Goal: Task Accomplishment & Management: Manage account settings

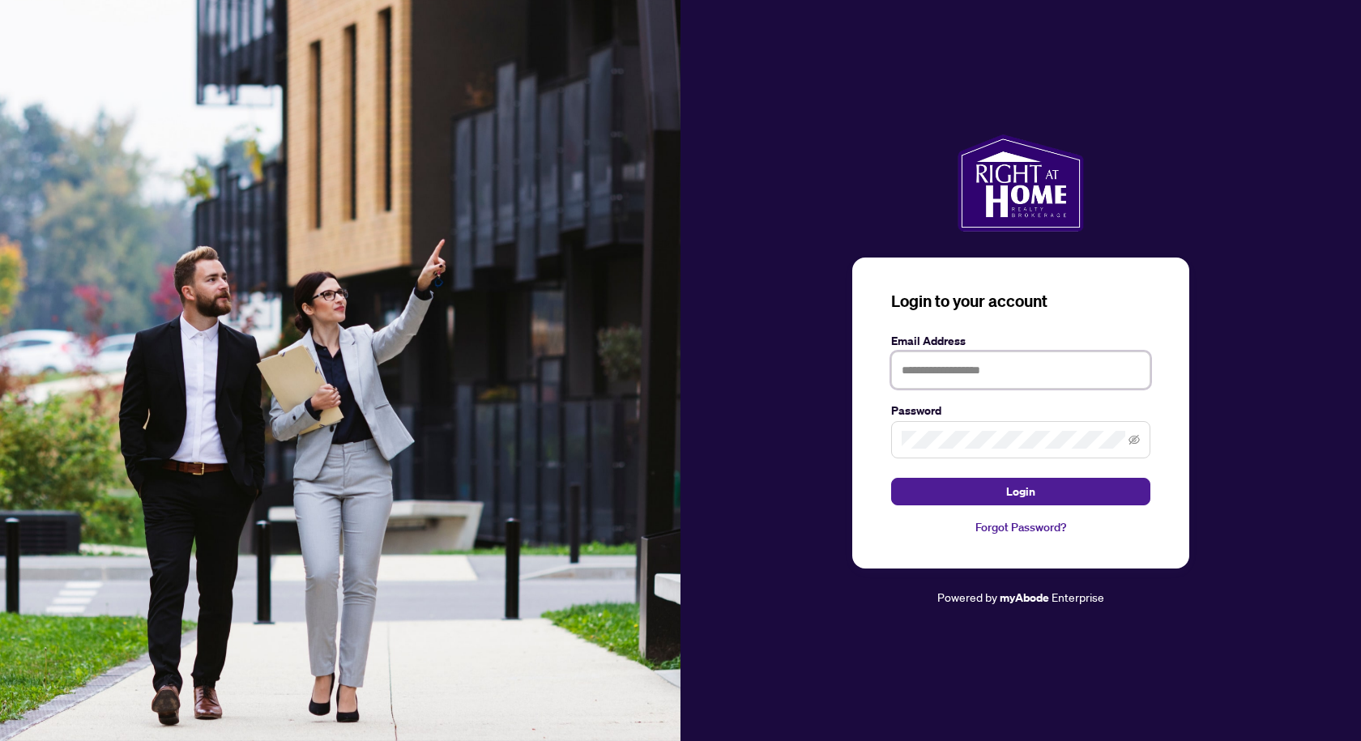
click at [963, 370] on input "text" at bounding box center [1020, 370] width 259 height 37
type input "**********"
click at [1023, 492] on span "Login" at bounding box center [1020, 492] width 29 height 26
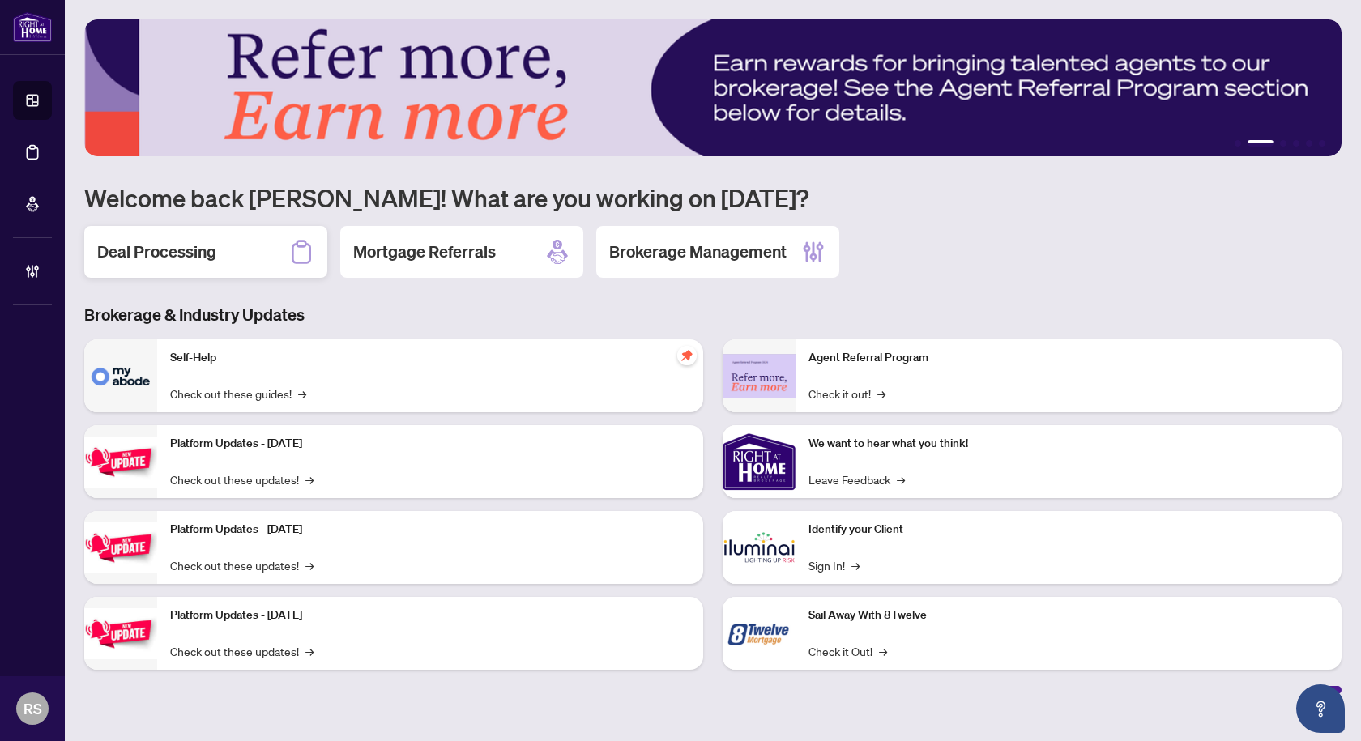
click at [153, 260] on h2 "Deal Processing" at bounding box center [156, 252] width 119 height 23
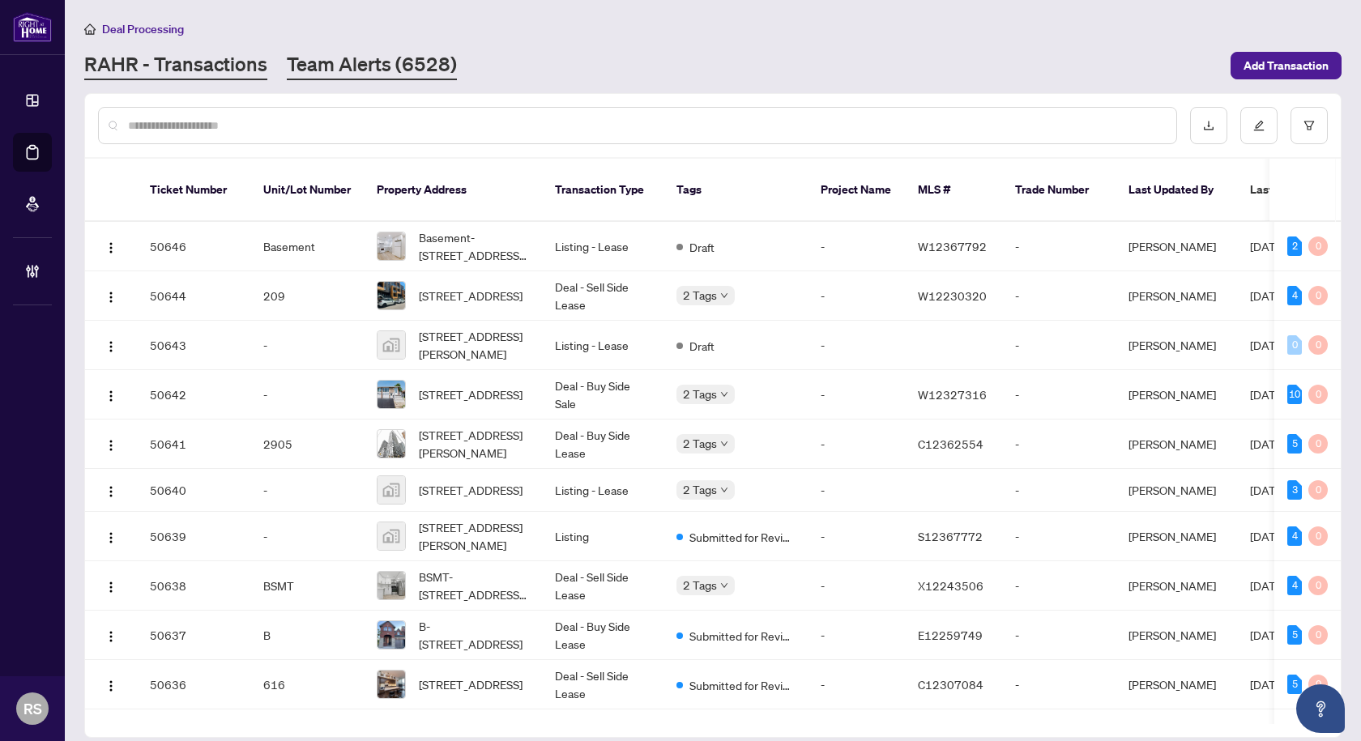
click at [363, 65] on link "Team Alerts (6528)" at bounding box center [372, 65] width 170 height 29
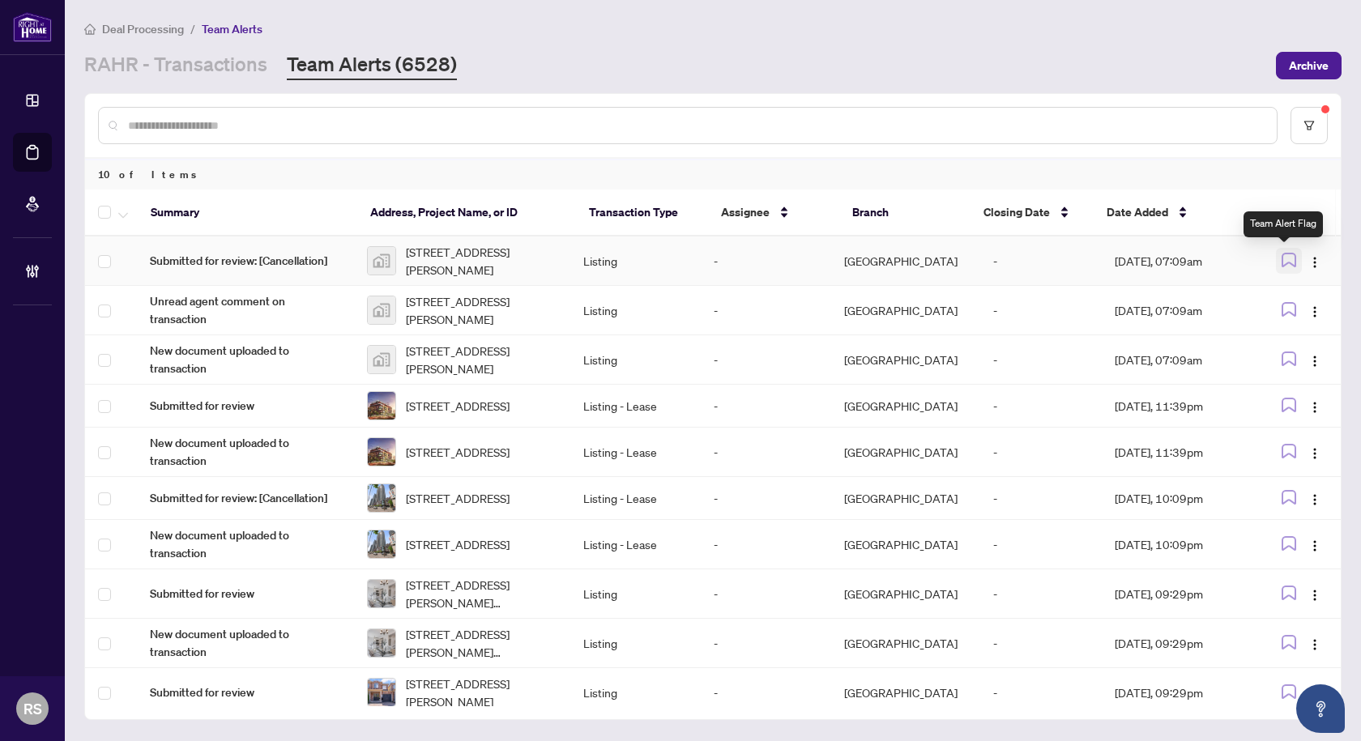
click at [1287, 262] on icon "button" at bounding box center [1288, 260] width 15 height 15
click at [1287, 262] on icon "button" at bounding box center [1288, 260] width 13 height 13
click at [1310, 265] on img "button" at bounding box center [1314, 262] width 13 height 13
click at [1260, 294] on span "Assign Myself" at bounding box center [1271, 293] width 75 height 18
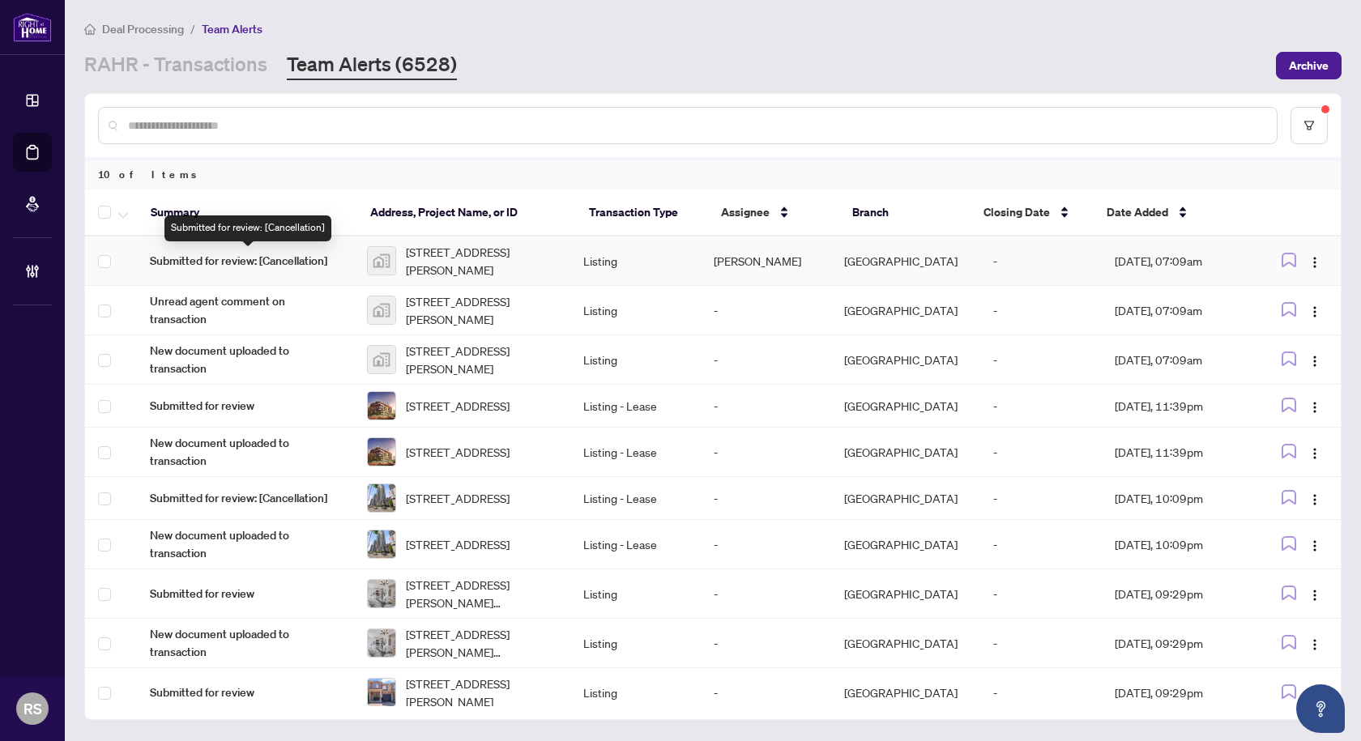
click at [286, 256] on span "Submitted for review: [Cancellation]" at bounding box center [245, 261] width 191 height 18
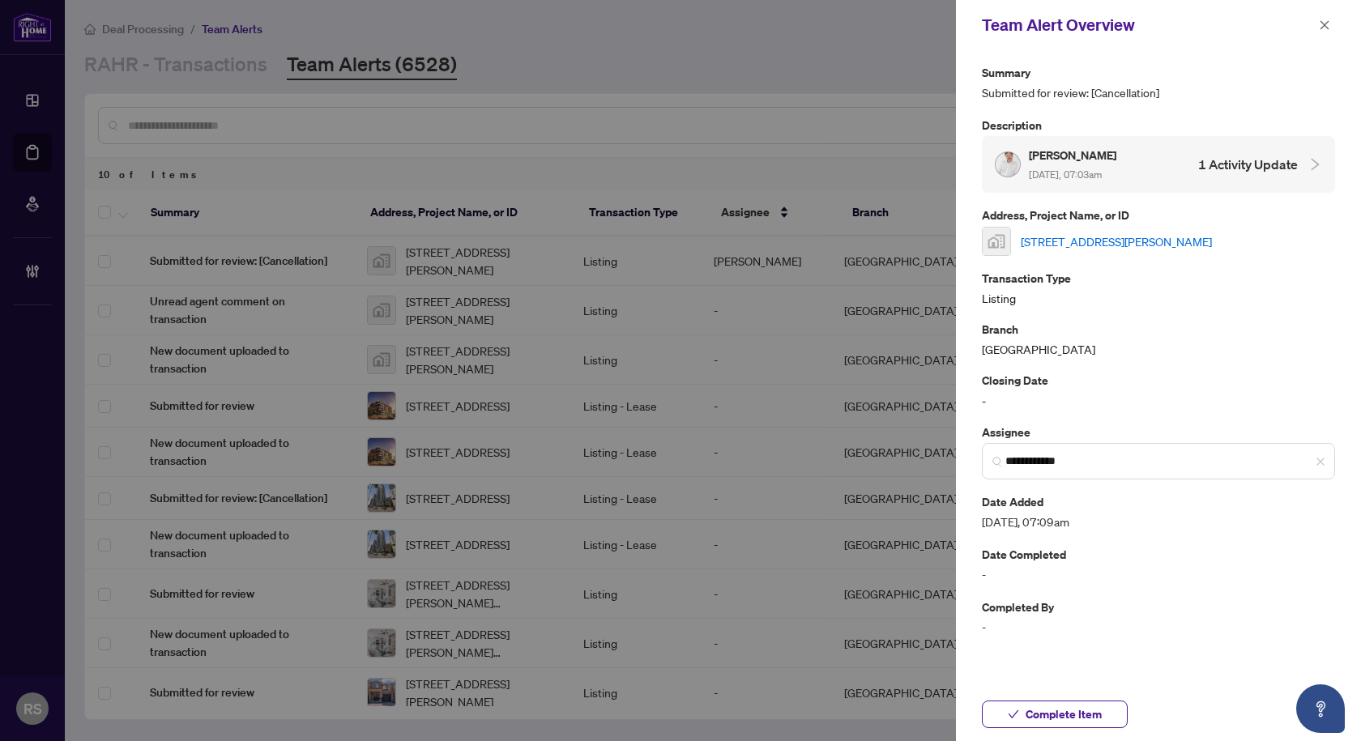
click at [1114, 245] on link "[STREET_ADDRESS][PERSON_NAME]" at bounding box center [1116, 241] width 191 height 18
drag, startPoint x: 1326, startPoint y: 24, endPoint x: 1332, endPoint y: 75, distance: 50.5
click at [1331, 72] on div "**********" at bounding box center [1158, 370] width 405 height 741
click at [1104, 243] on link "[STREET_ADDRESS][PERSON_NAME]" at bounding box center [1116, 241] width 191 height 18
click at [1325, 32] on span "button" at bounding box center [1324, 25] width 11 height 26
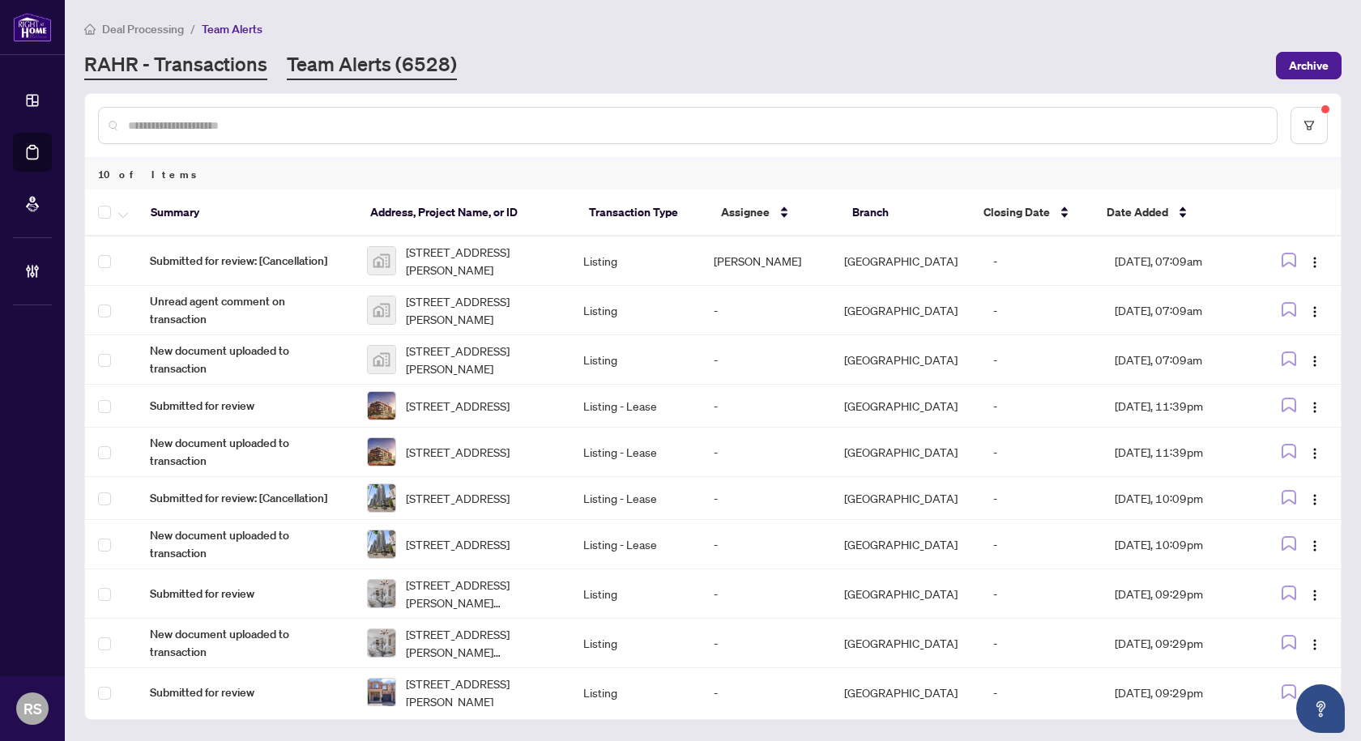
click at [177, 59] on link "RAHR - Transactions" at bounding box center [175, 65] width 183 height 29
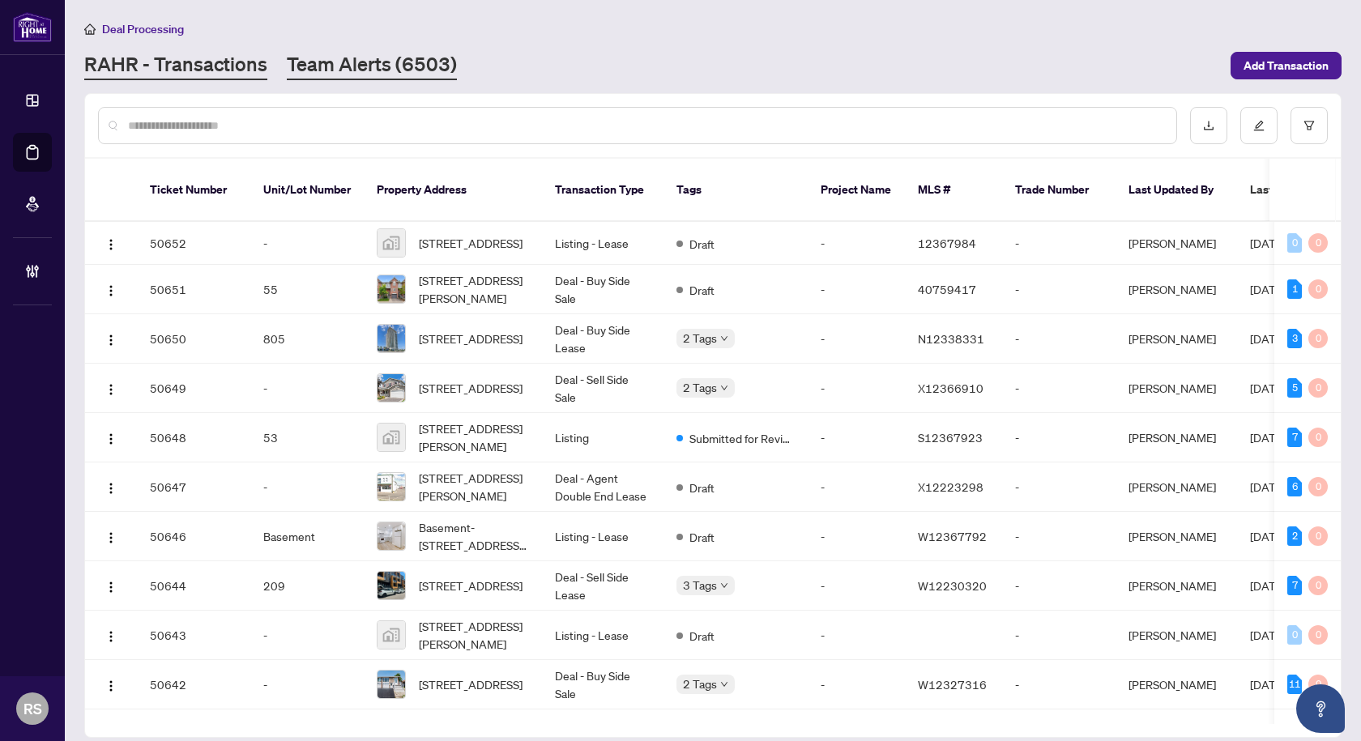
click at [340, 62] on link "Team Alerts (6503)" at bounding box center [372, 65] width 170 height 29
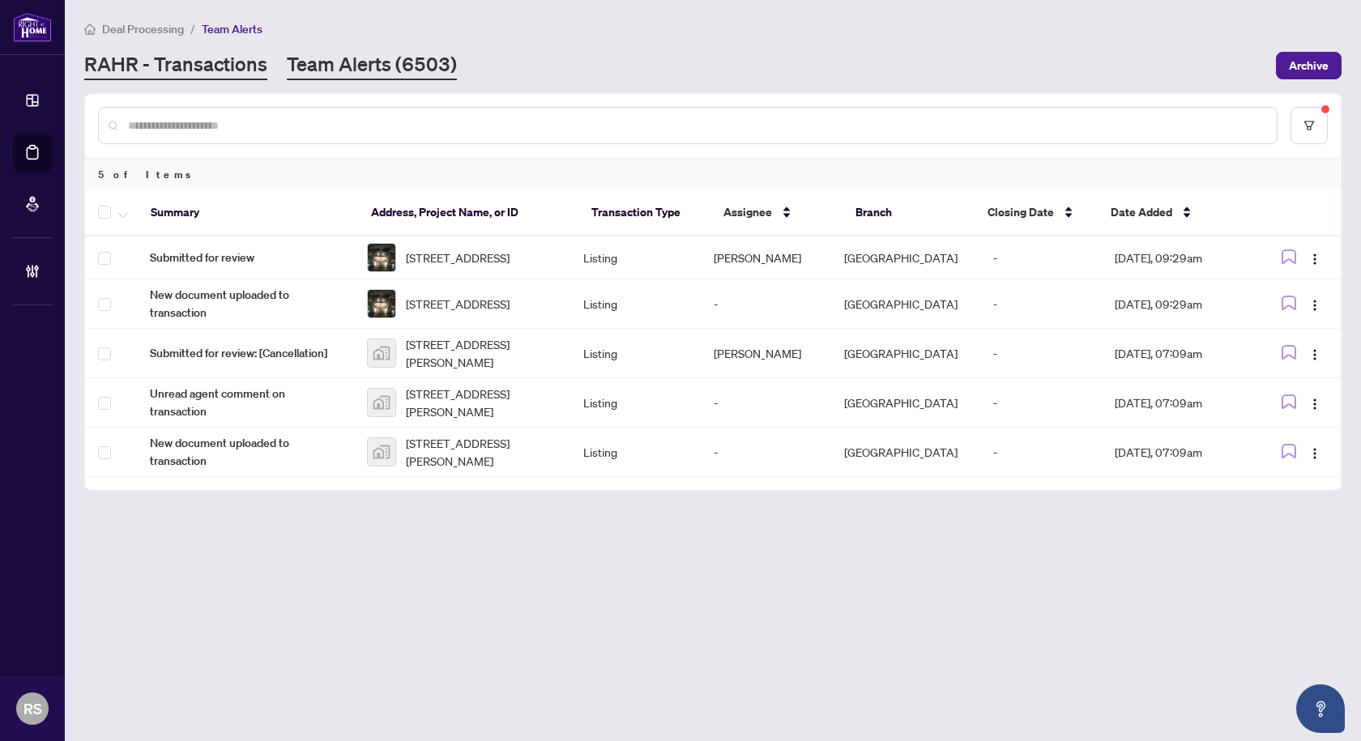
click at [197, 62] on link "RAHR - Transactions" at bounding box center [175, 65] width 183 height 29
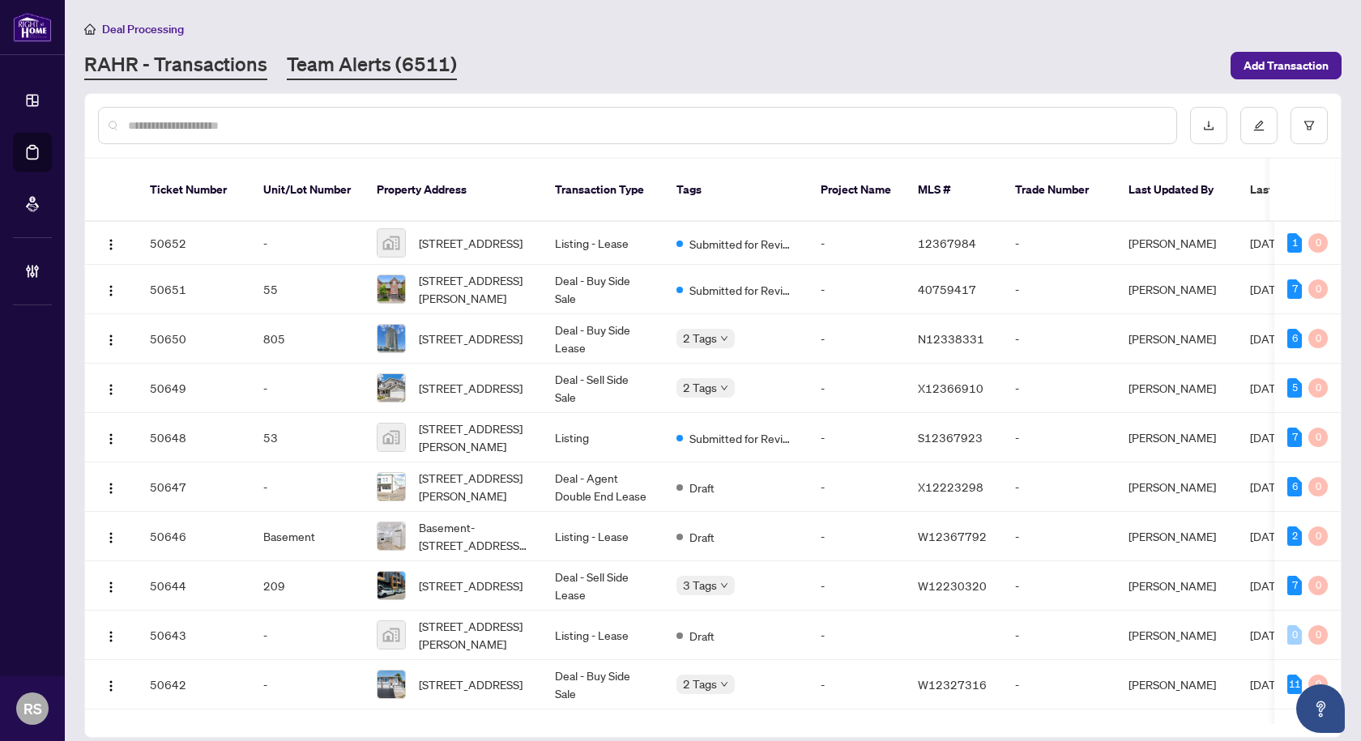
click at [351, 67] on link "Team Alerts (6511)" at bounding box center [372, 65] width 170 height 29
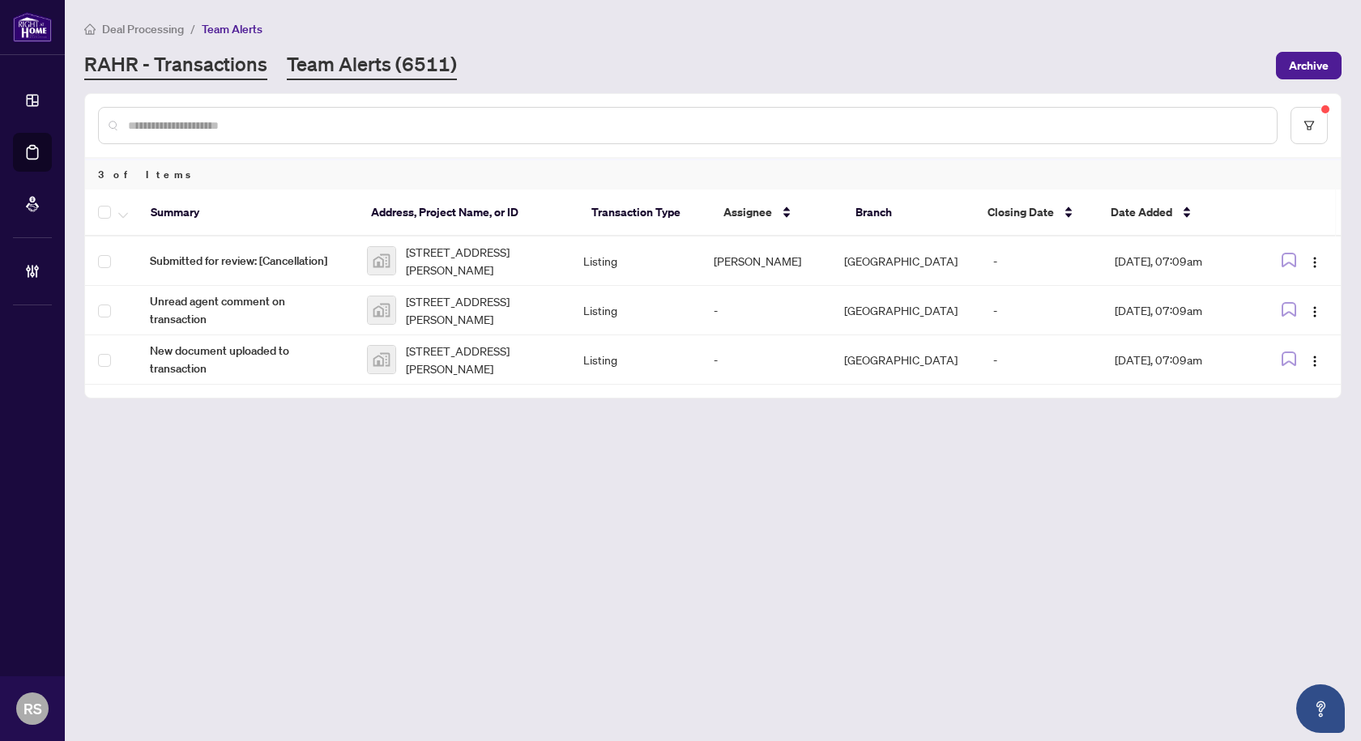
click at [180, 53] on link "RAHR - Transactions" at bounding box center [175, 65] width 183 height 29
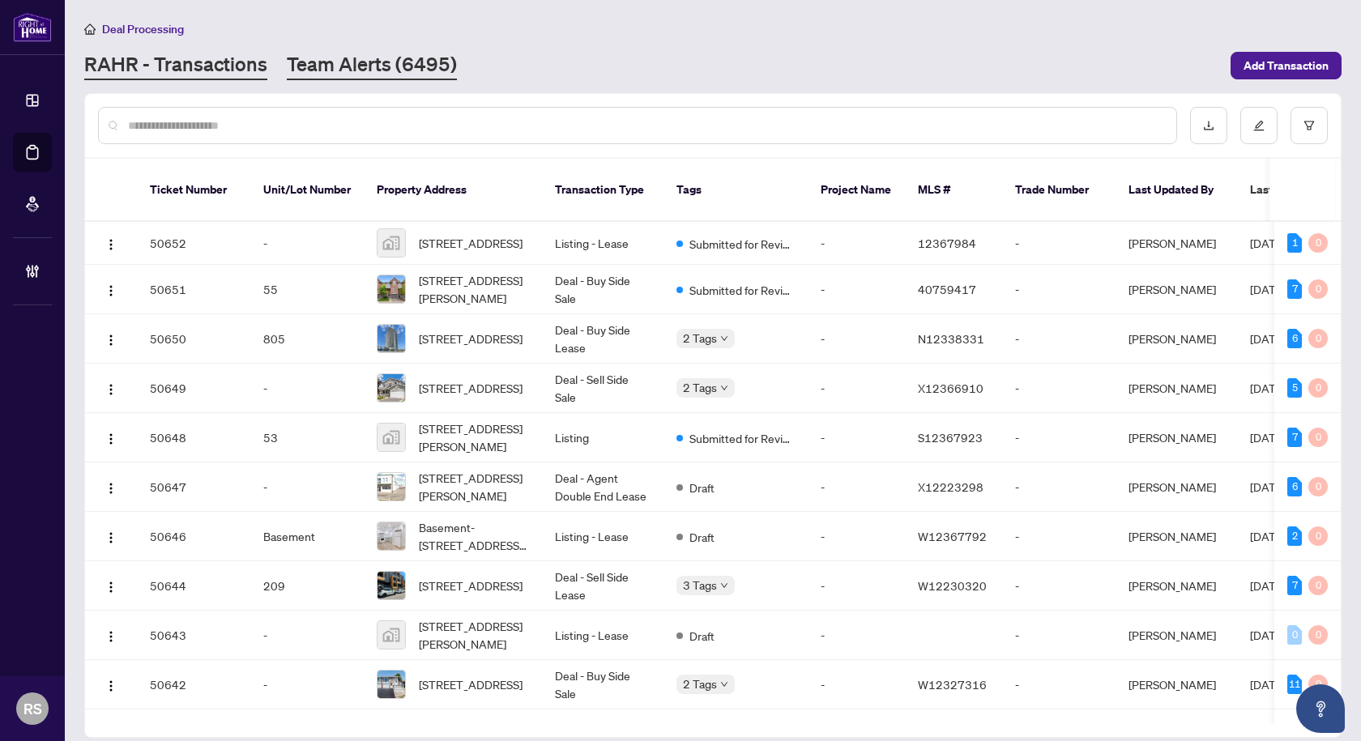
click at [334, 62] on link "Team Alerts (6495)" at bounding box center [372, 65] width 170 height 29
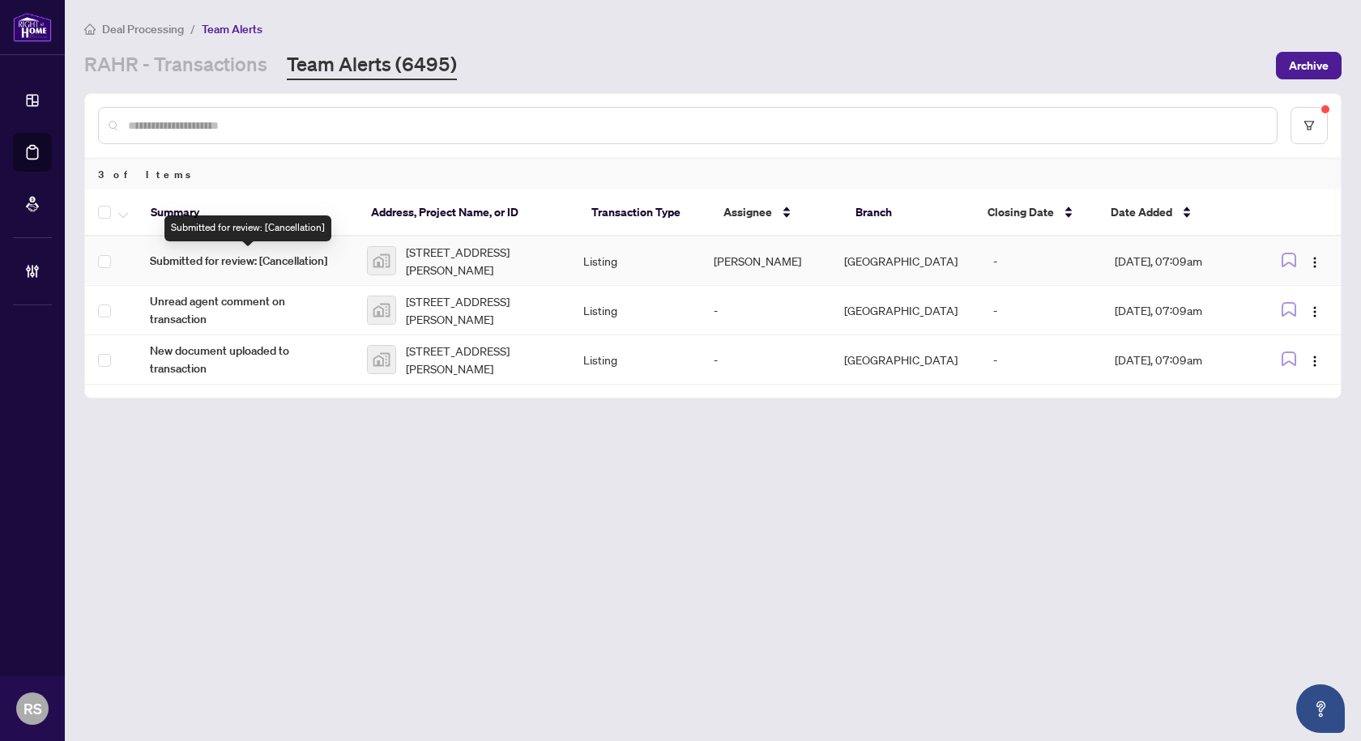
click at [199, 258] on span "Submitted for review: [Cancellation]" at bounding box center [245, 261] width 191 height 18
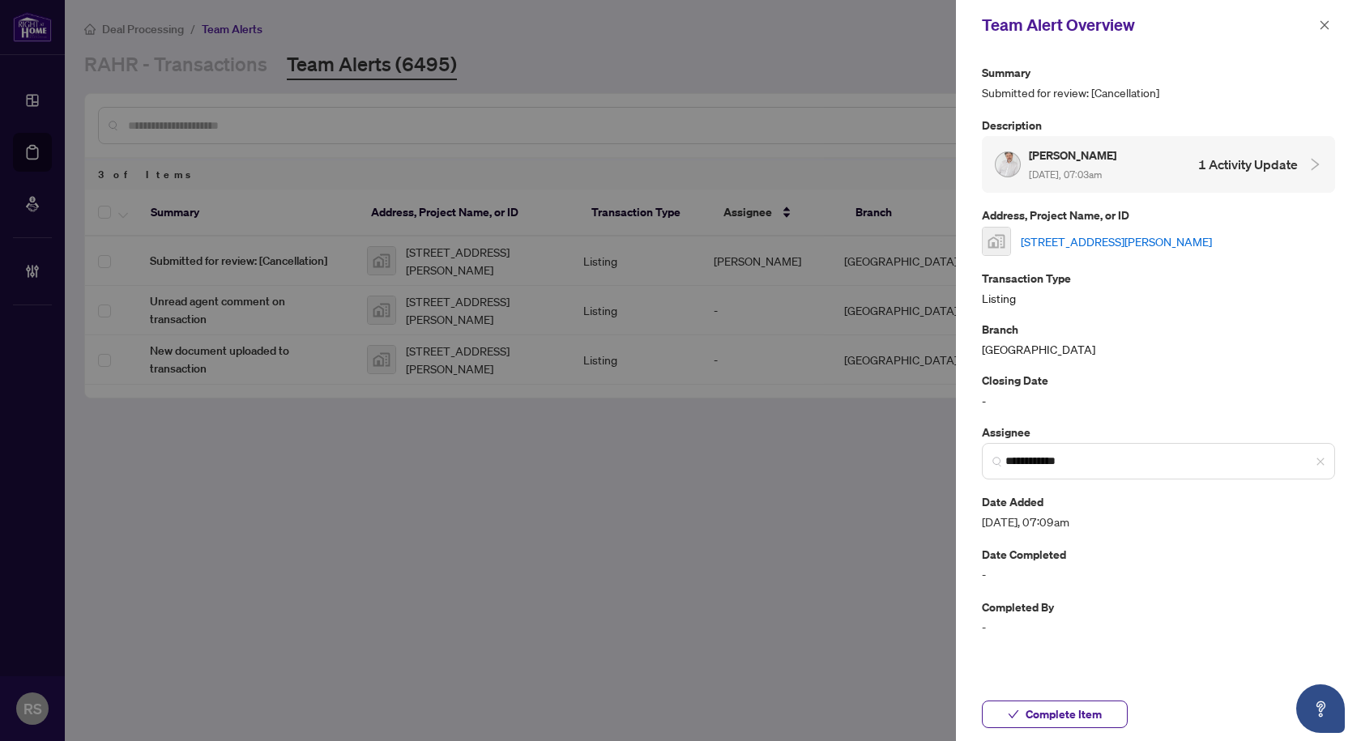
click at [1141, 241] on link "[STREET_ADDRESS][PERSON_NAME]" at bounding box center [1116, 241] width 191 height 18
click at [1323, 23] on icon "close" at bounding box center [1324, 24] width 9 height 9
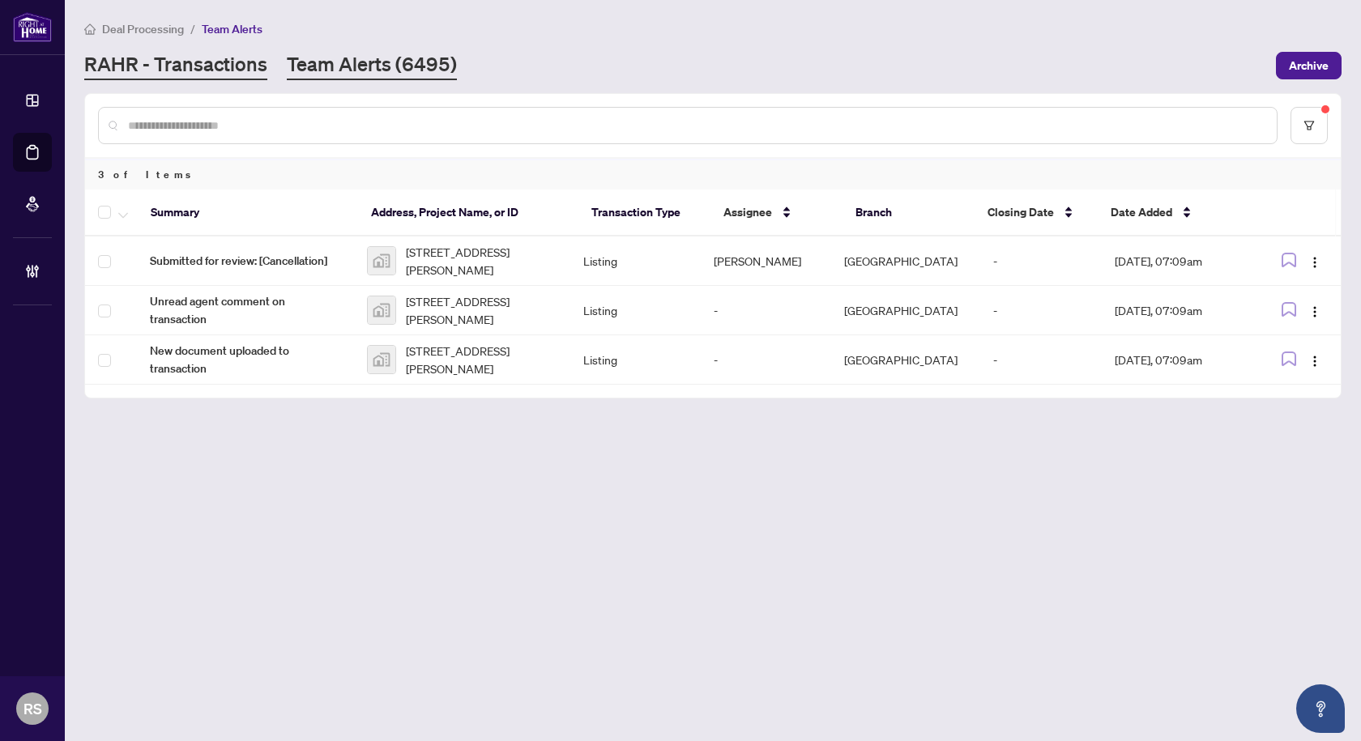
click at [214, 65] on link "RAHR - Transactions" at bounding box center [175, 65] width 183 height 29
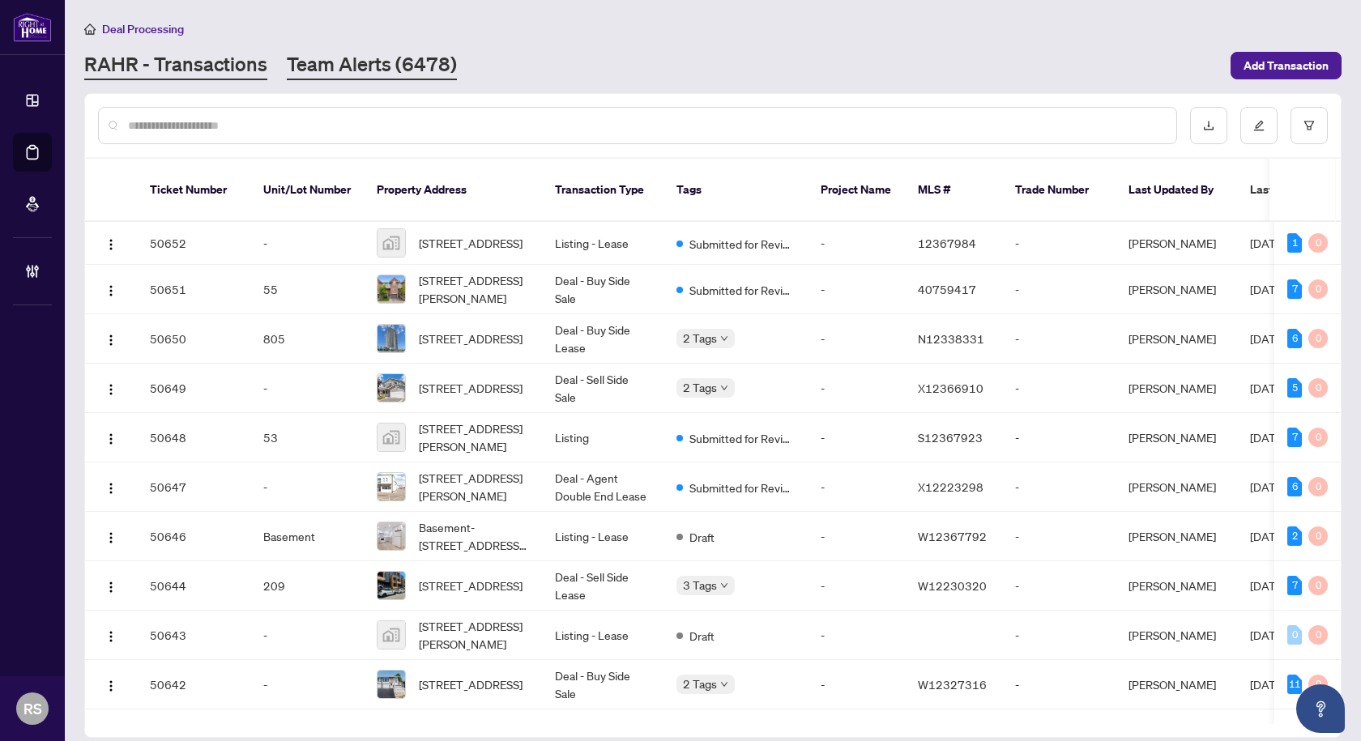
click at [372, 70] on link "Team Alerts (6478)" at bounding box center [372, 65] width 170 height 29
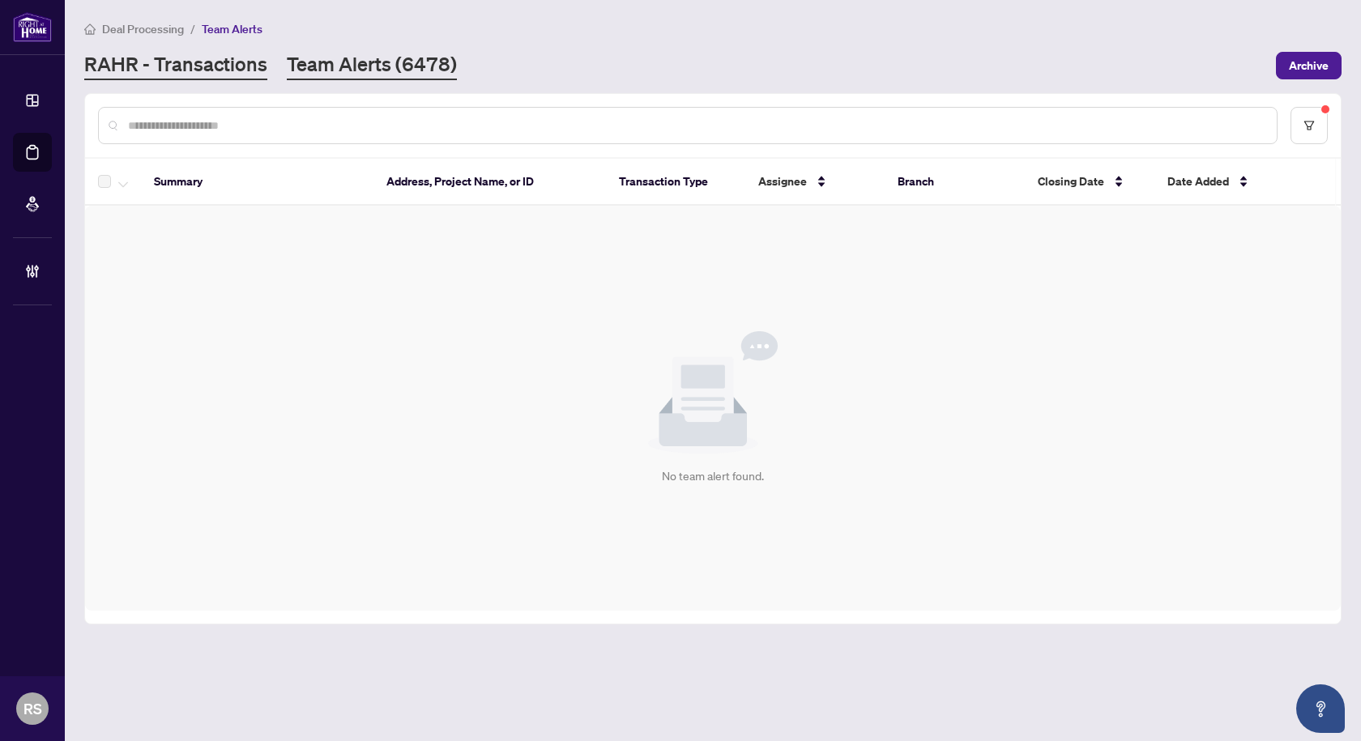
click at [160, 66] on link "RAHR - Transactions" at bounding box center [175, 65] width 183 height 29
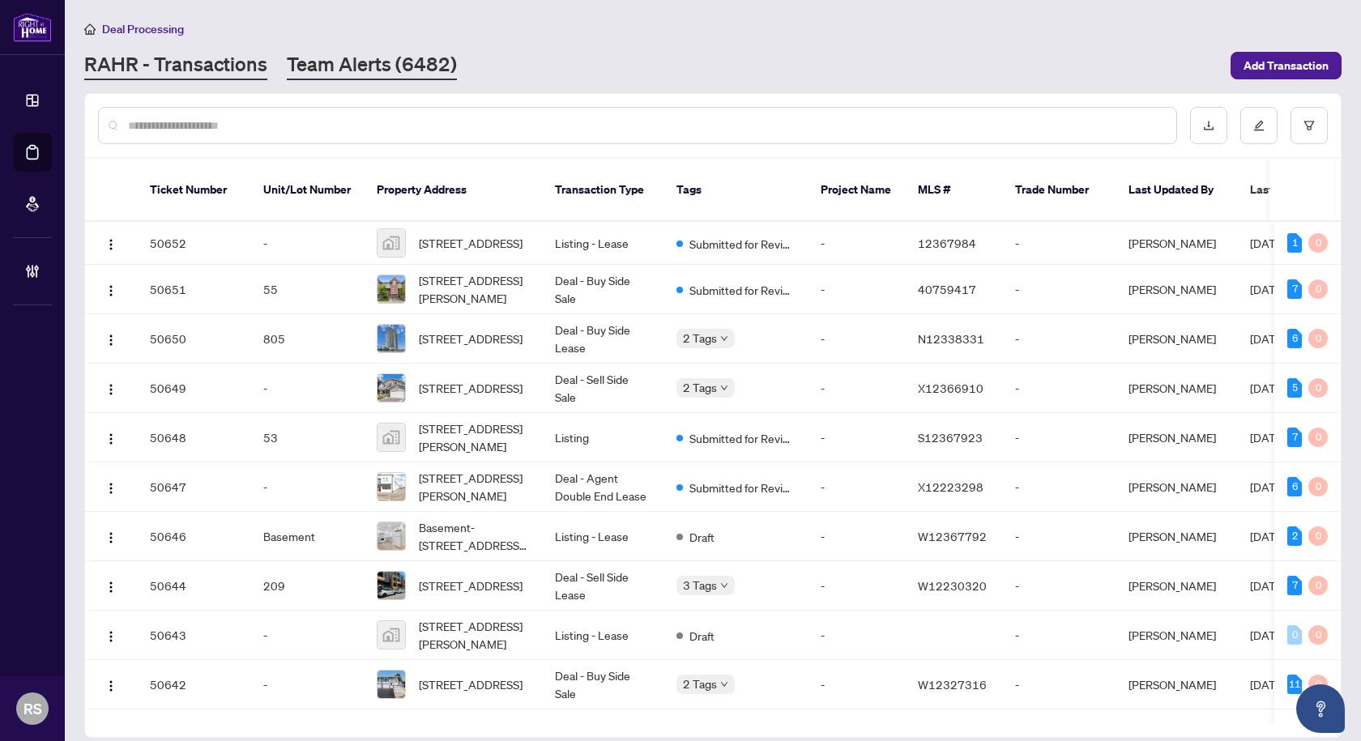
click at [363, 67] on link "Team Alerts (6482)" at bounding box center [372, 65] width 170 height 29
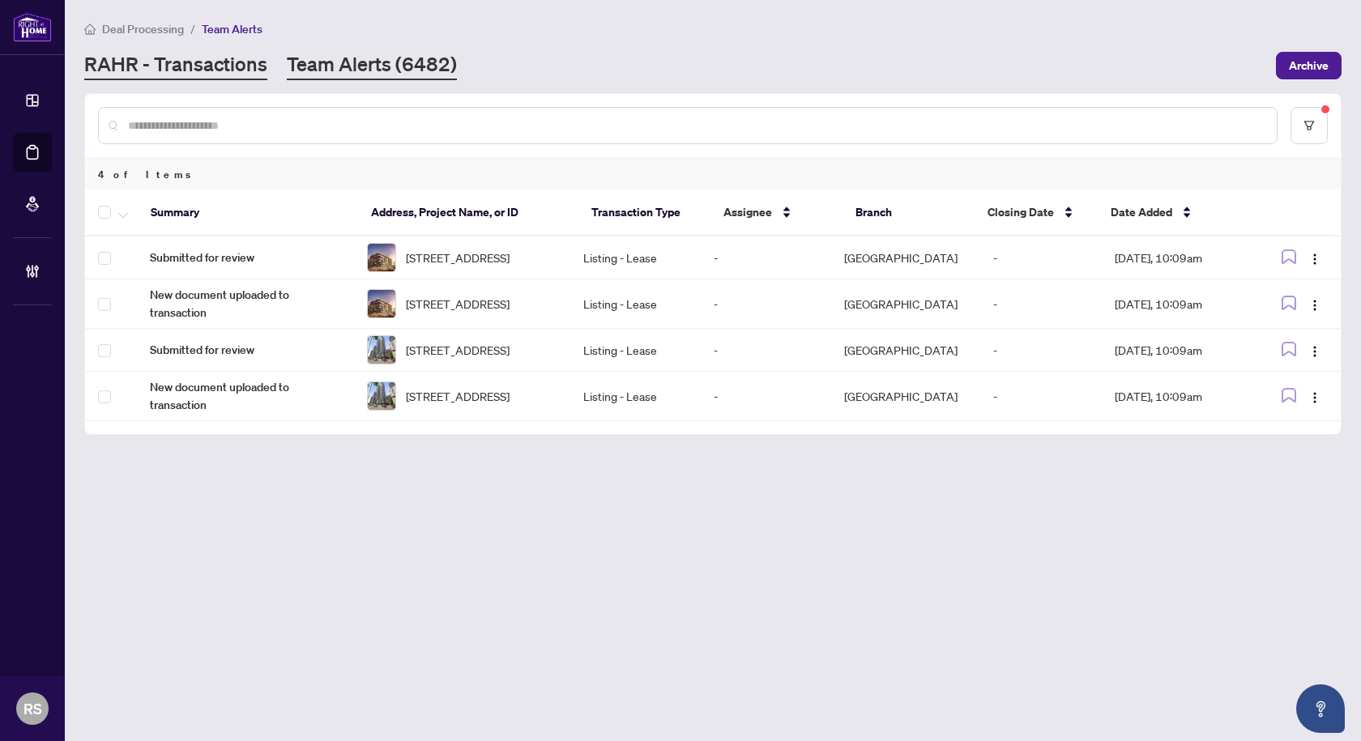
click at [201, 58] on link "RAHR - Transactions" at bounding box center [175, 65] width 183 height 29
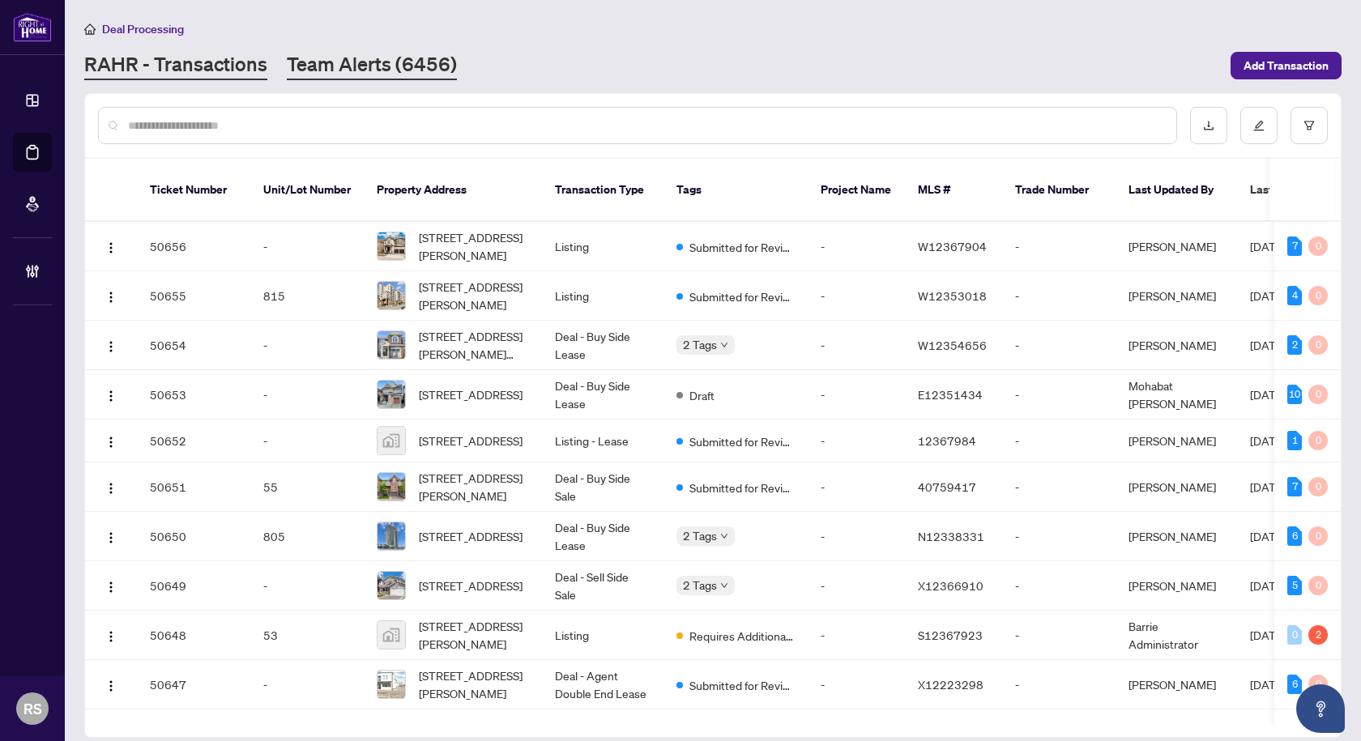
click at [343, 65] on link "Team Alerts (6456)" at bounding box center [372, 65] width 170 height 29
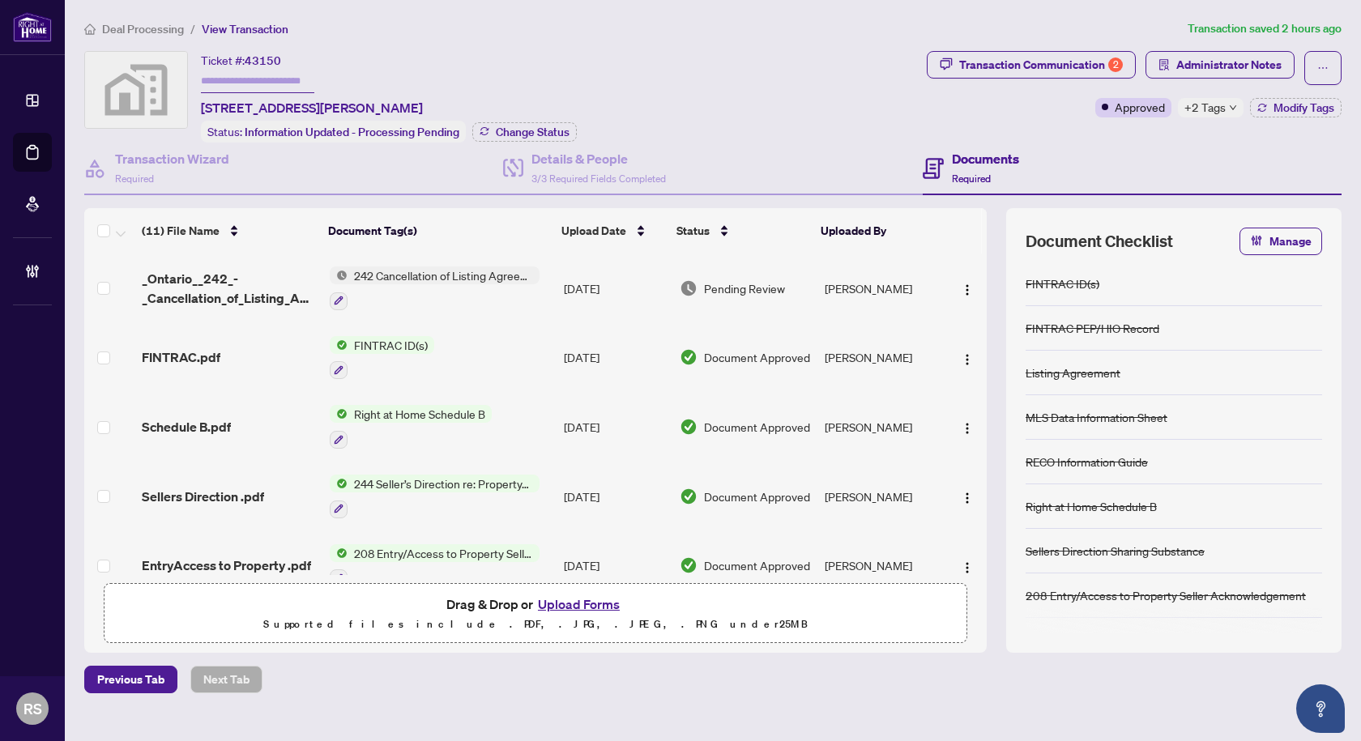
click at [420, 275] on span "242 Cancellation of Listing Agreement - Authority to Offer for Sale" at bounding box center [443, 275] width 192 height 18
click at [420, 356] on span "242 Cancellation of Listing Agreement - Authority to Offer for Sale" at bounding box center [441, 362] width 241 height 36
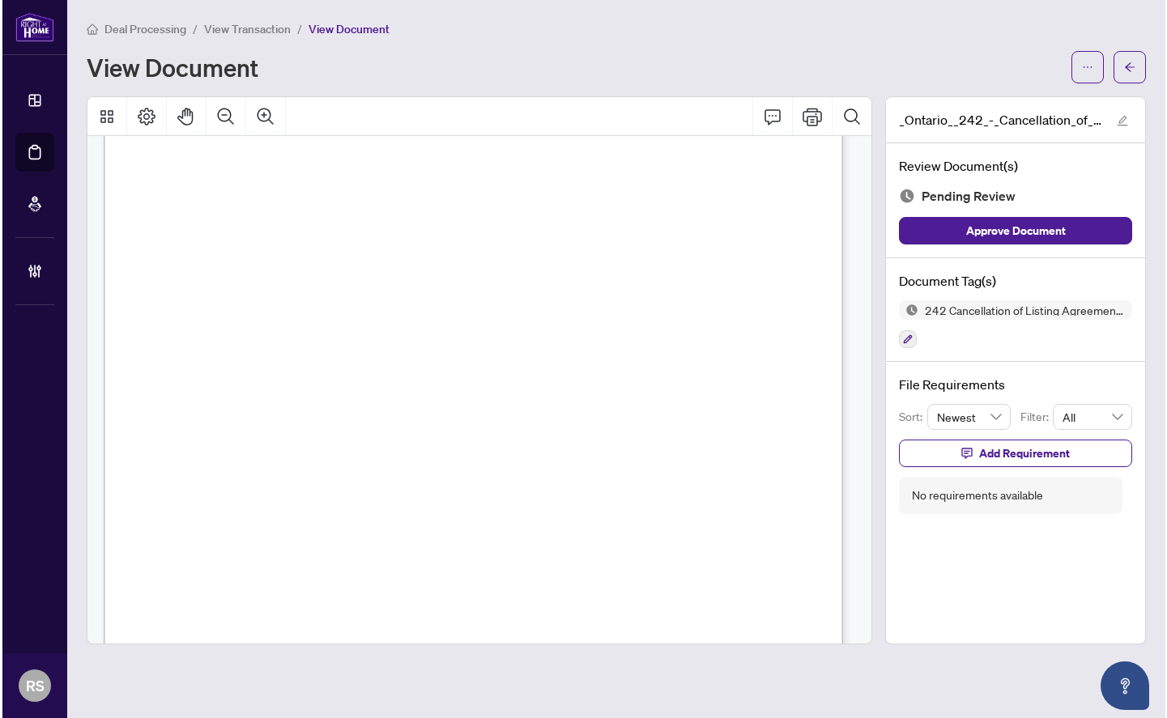
scroll to position [482, 0]
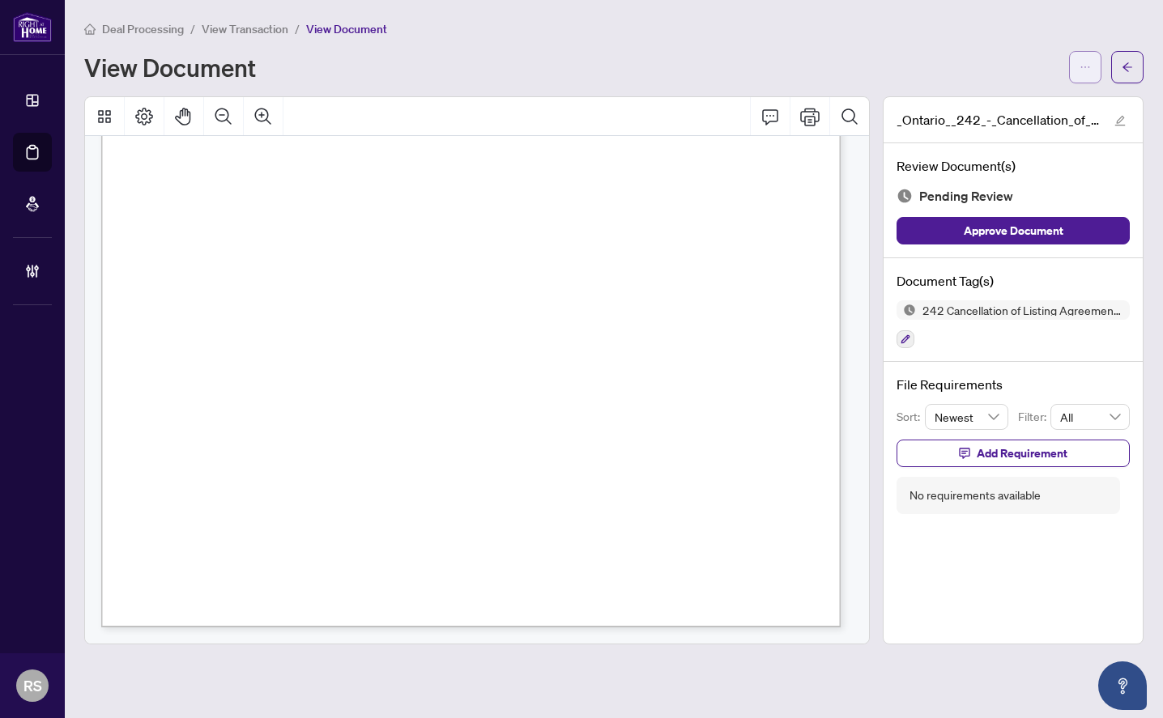
click at [1083, 63] on icon "ellipsis" at bounding box center [1085, 67] width 11 height 11
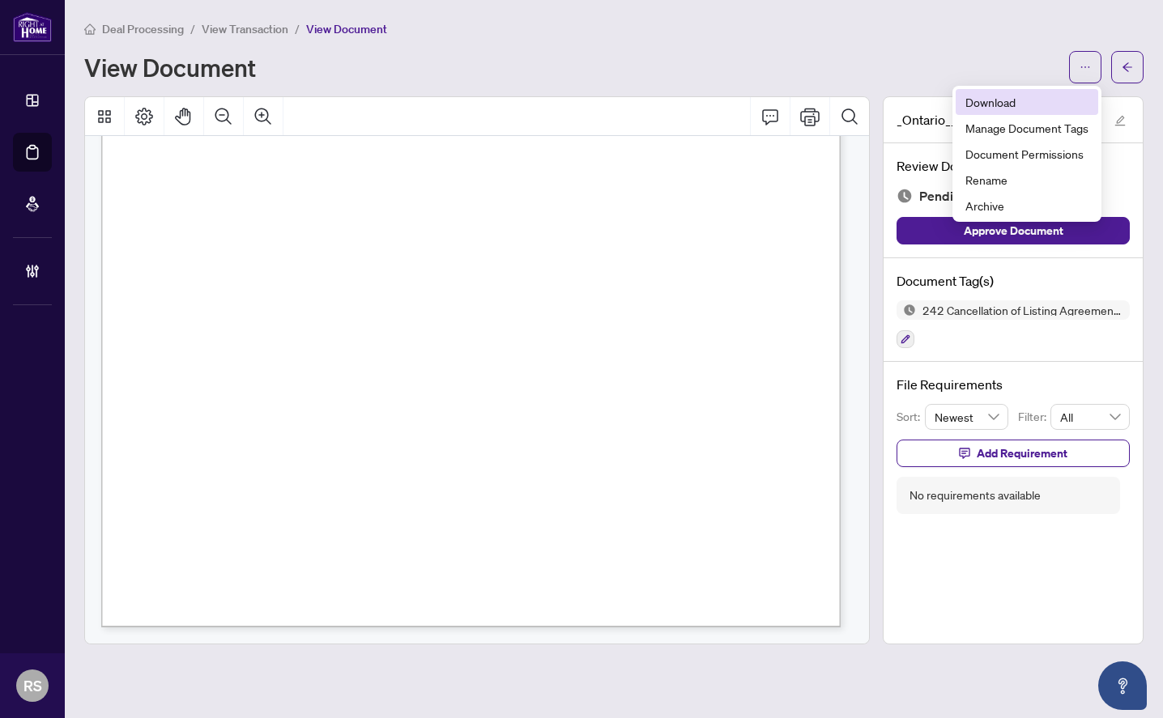
click at [986, 103] on span "Download" at bounding box center [1027, 102] width 123 height 18
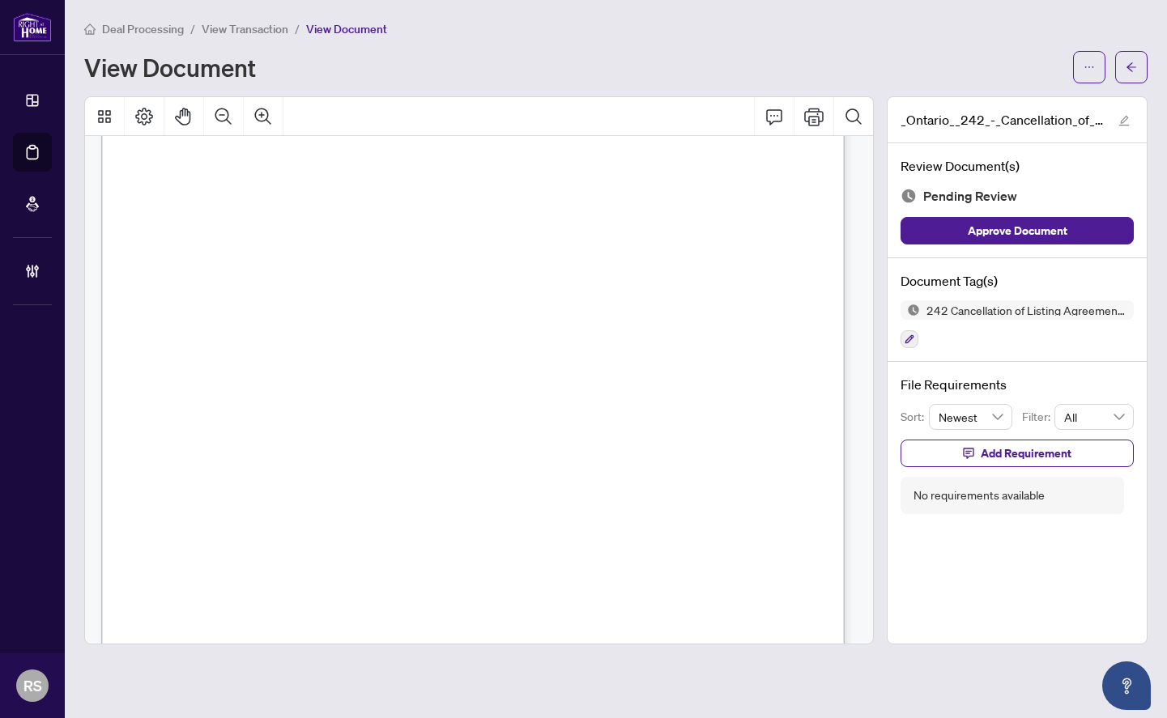
scroll to position [0, 0]
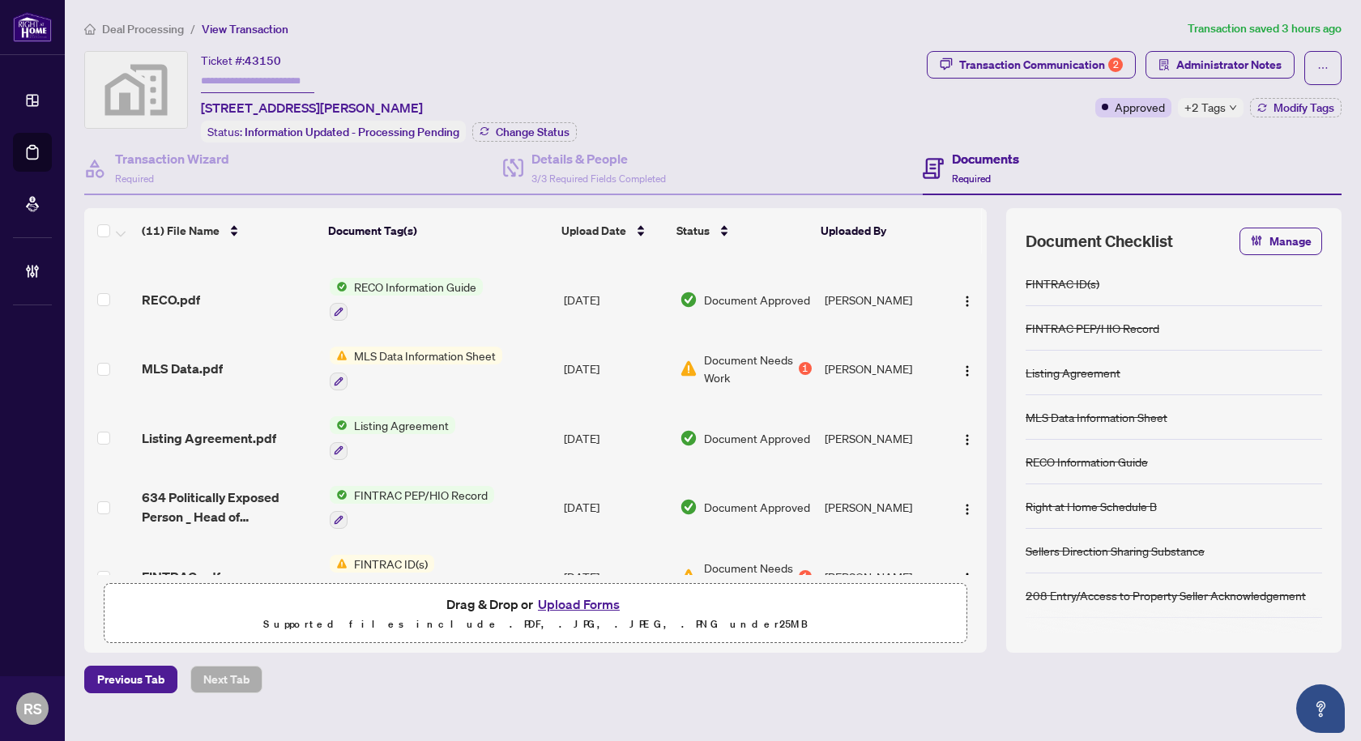
scroll to position [444, 0]
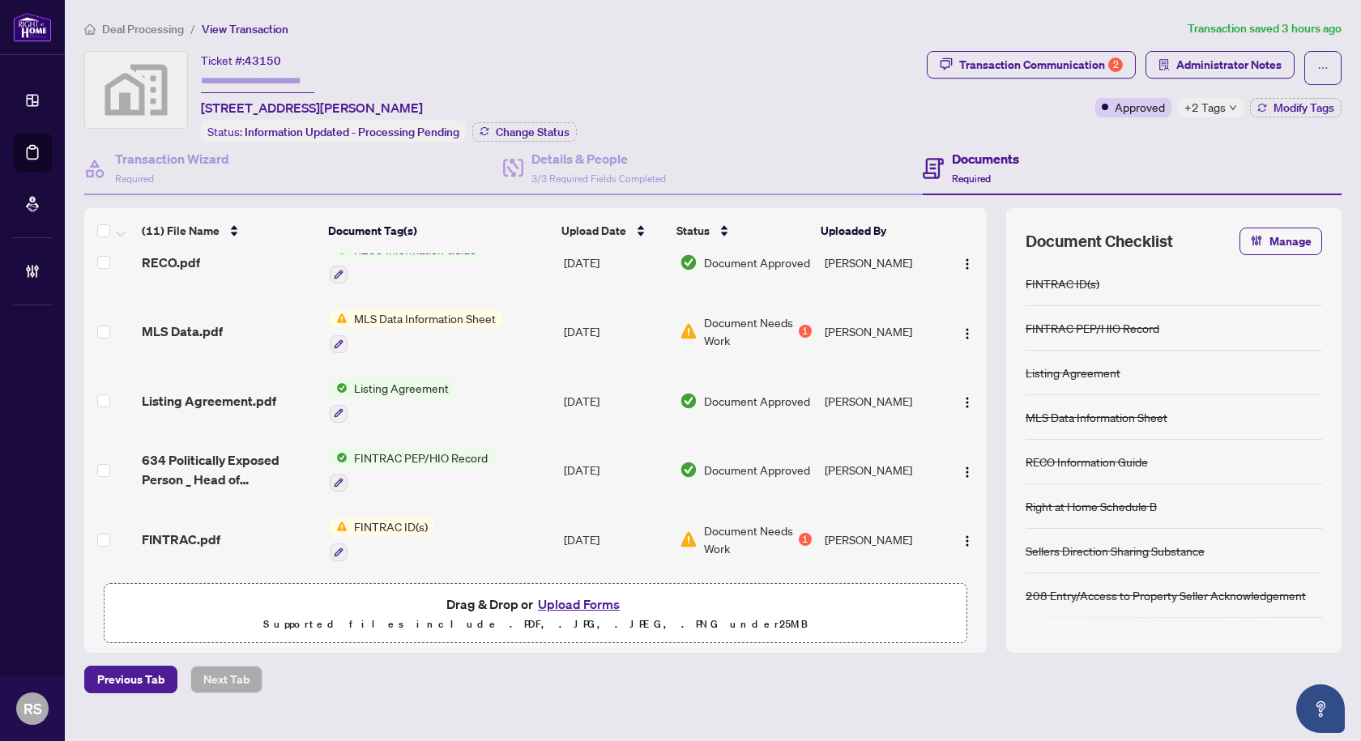
click at [368, 384] on span "Listing Agreement" at bounding box center [401, 388] width 108 height 18
click at [207, 394] on span "Listing Agreement.pdf" at bounding box center [209, 400] width 134 height 19
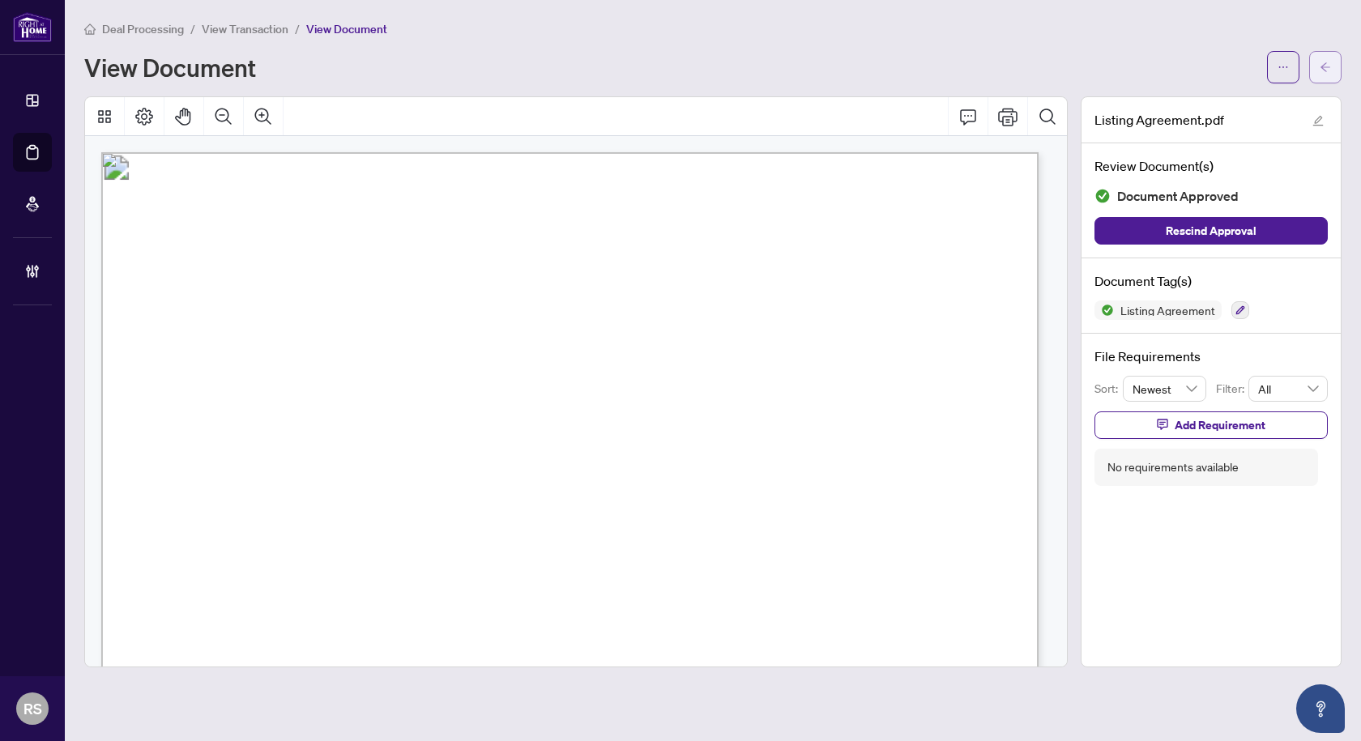
click at [1322, 59] on span "button" at bounding box center [1325, 67] width 11 height 26
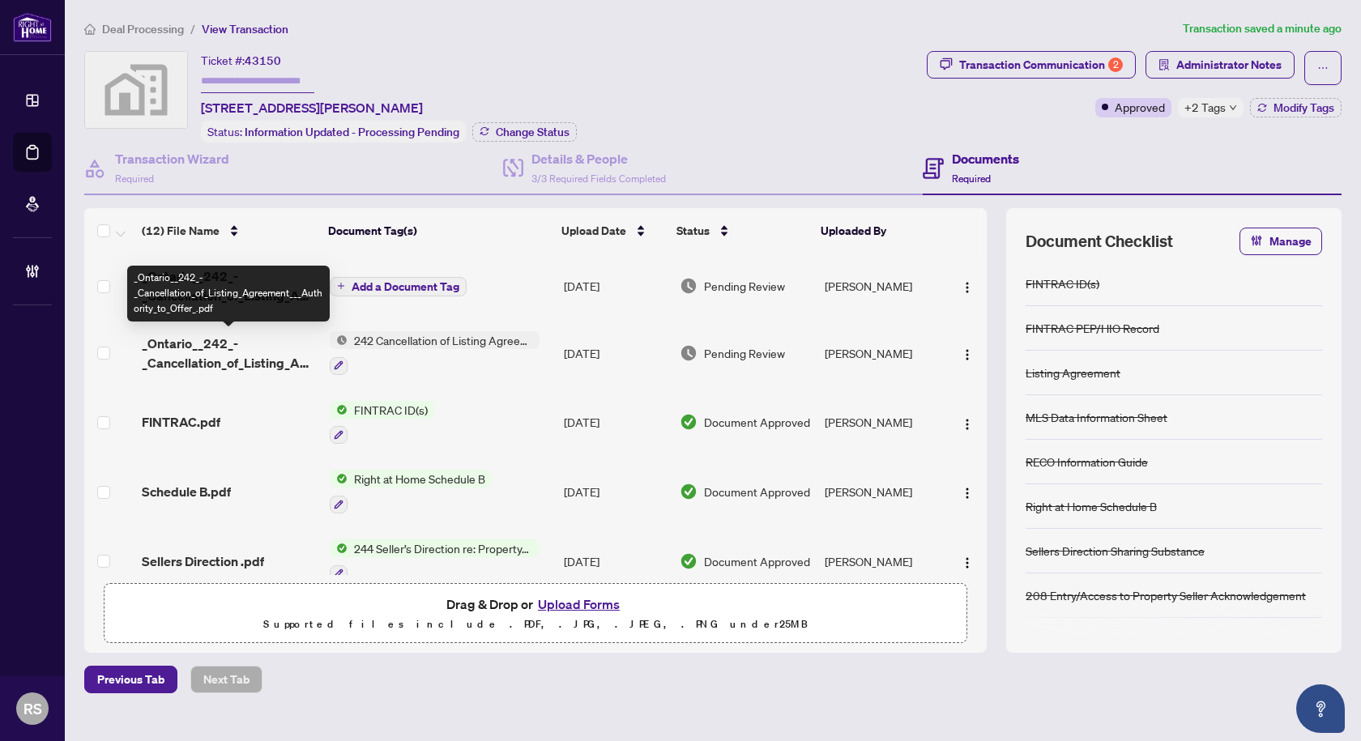
click at [193, 362] on span "_Ontario__242_-_Cancellation_of_Listing_Agreement___Authority_to_Offer_.pdf" at bounding box center [229, 353] width 174 height 39
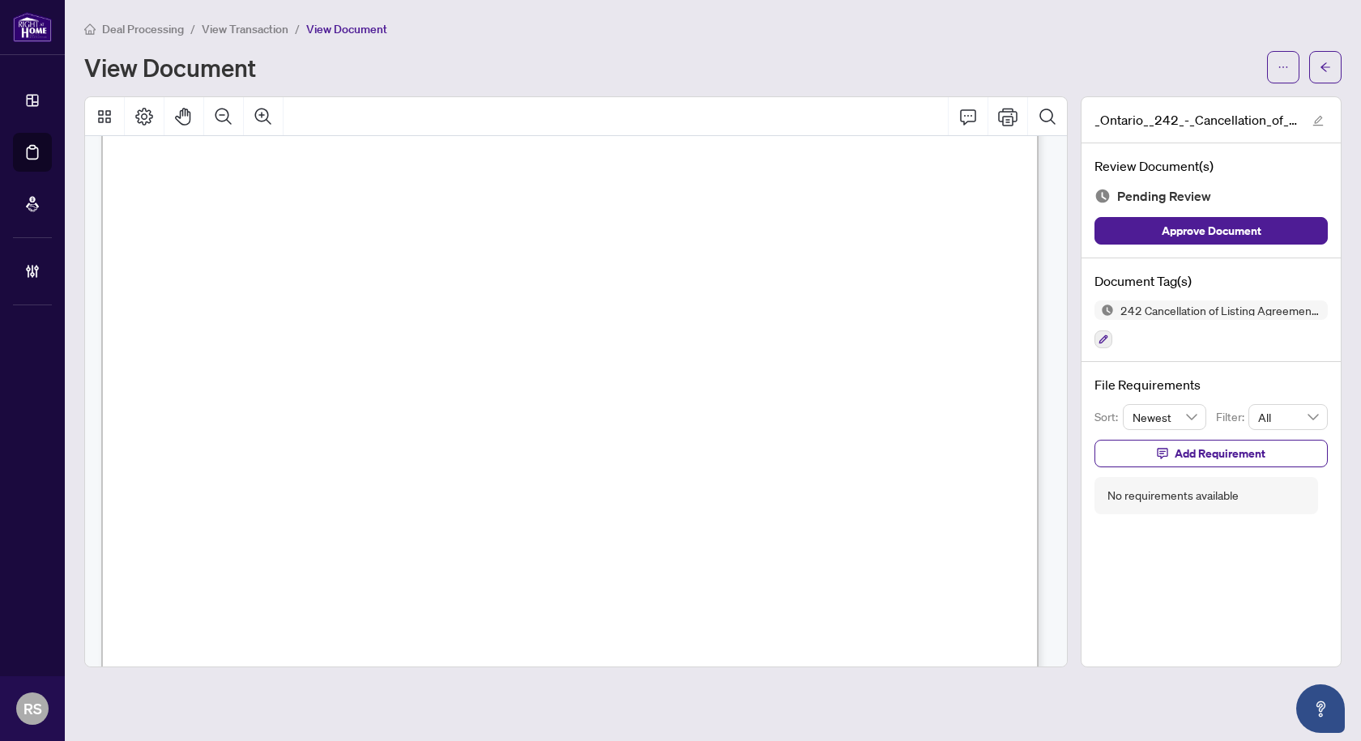
scroll to position [714, 0]
click at [1332, 63] on button "button" at bounding box center [1325, 67] width 32 height 32
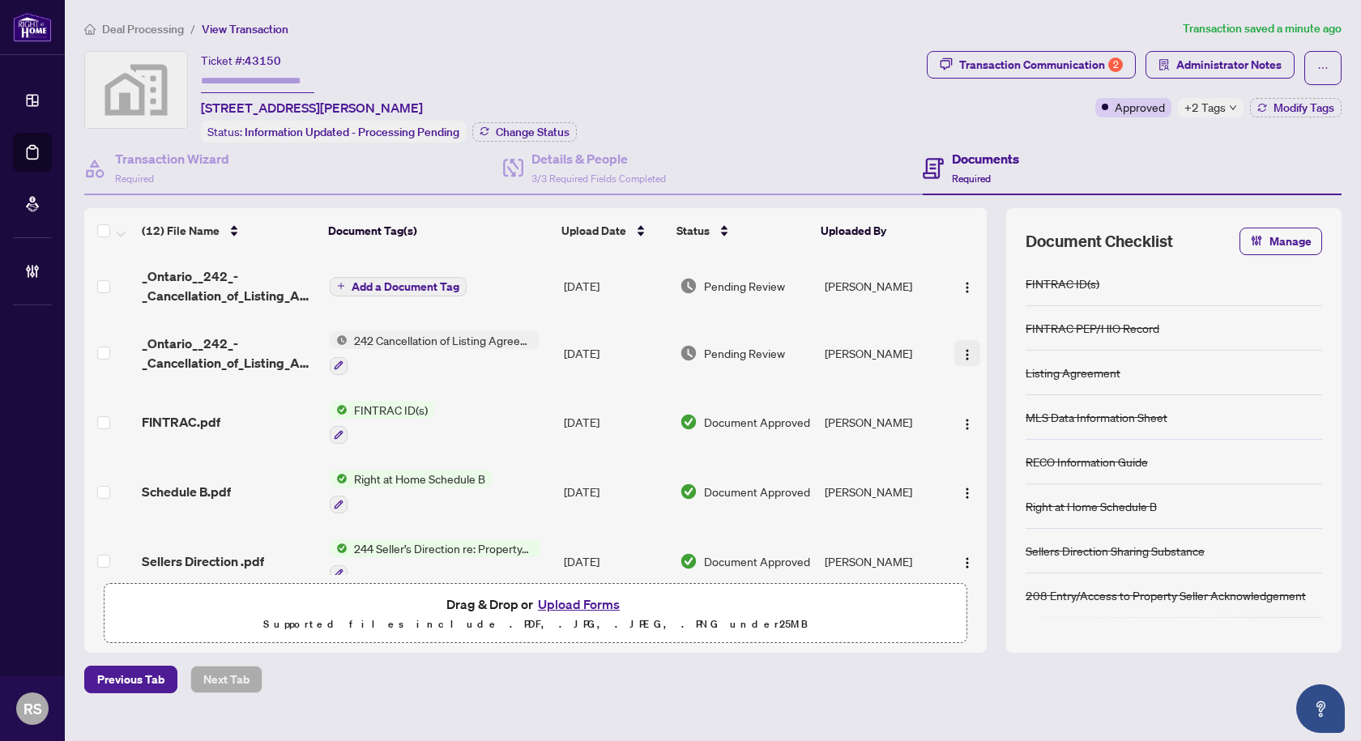
click at [966, 352] on img "button" at bounding box center [967, 354] width 13 height 13
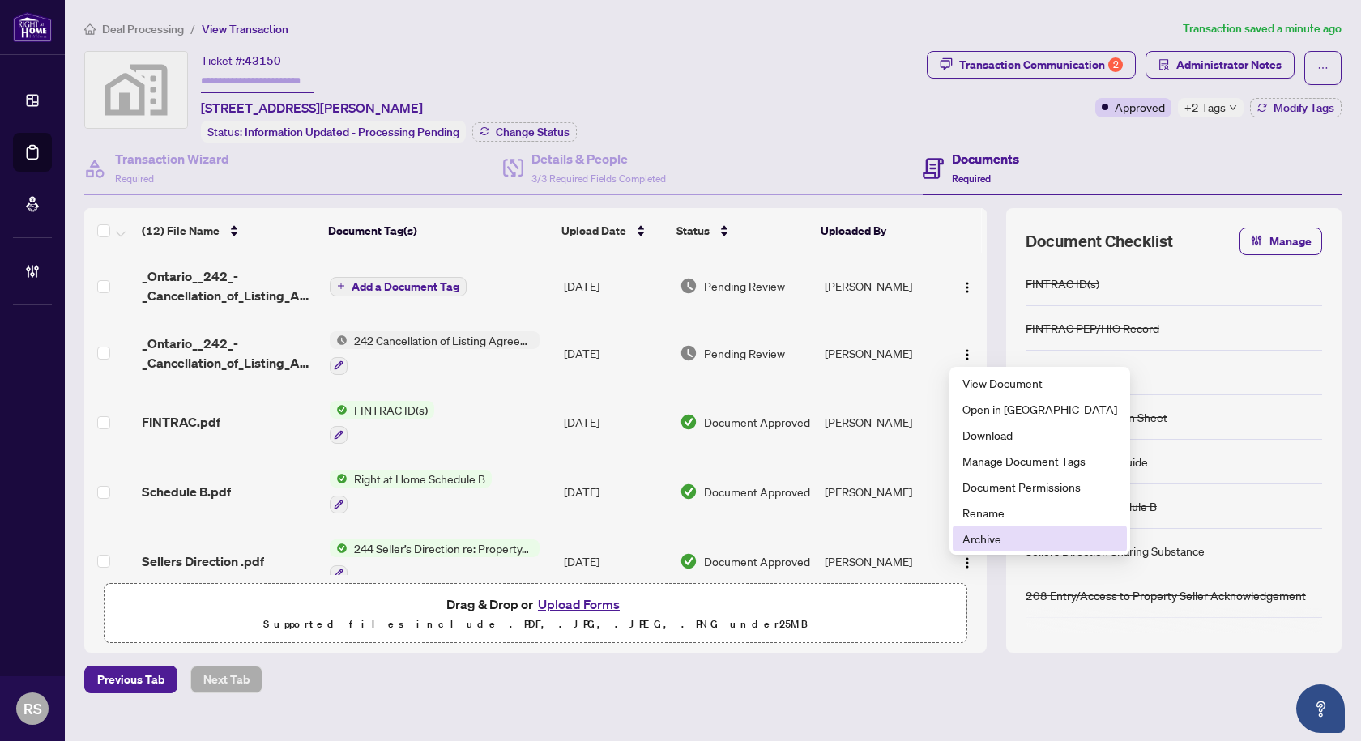
click at [989, 542] on span "Archive" at bounding box center [1039, 539] width 155 height 18
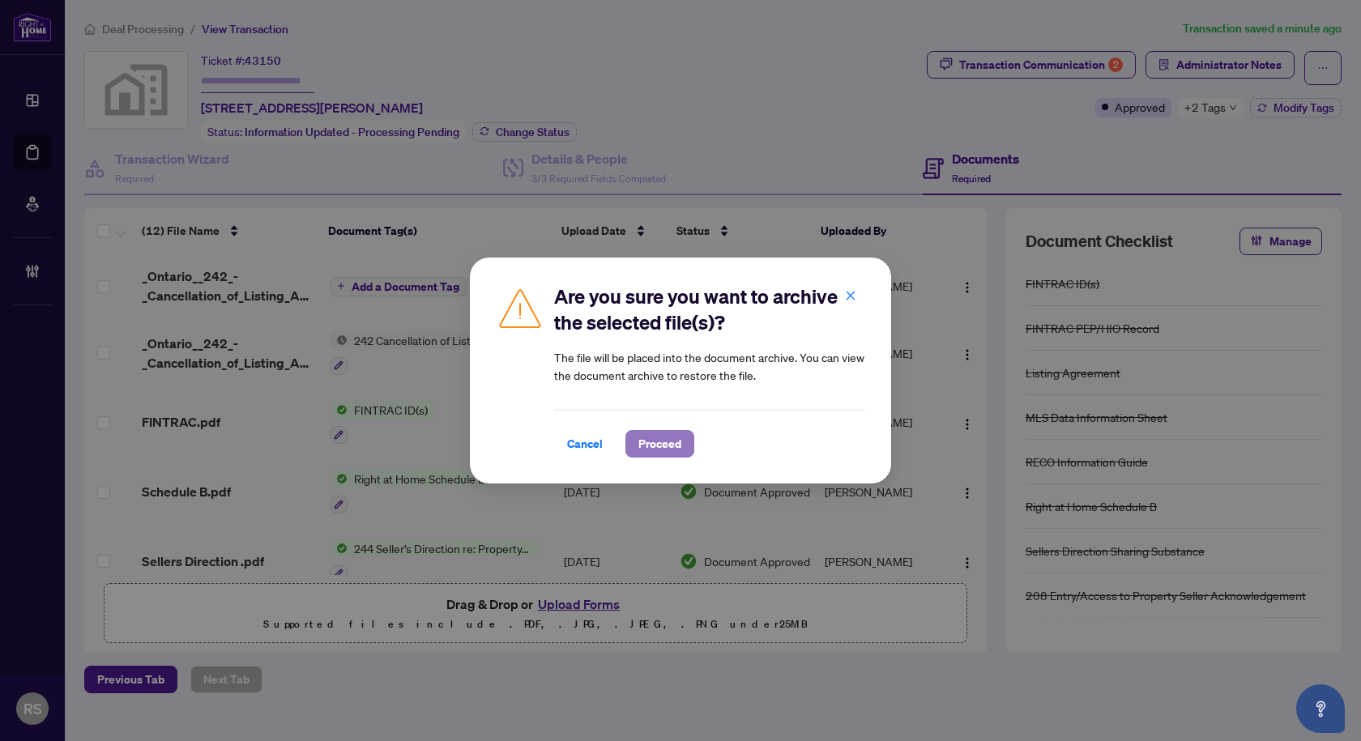
click at [666, 446] on span "Proceed" at bounding box center [659, 444] width 43 height 26
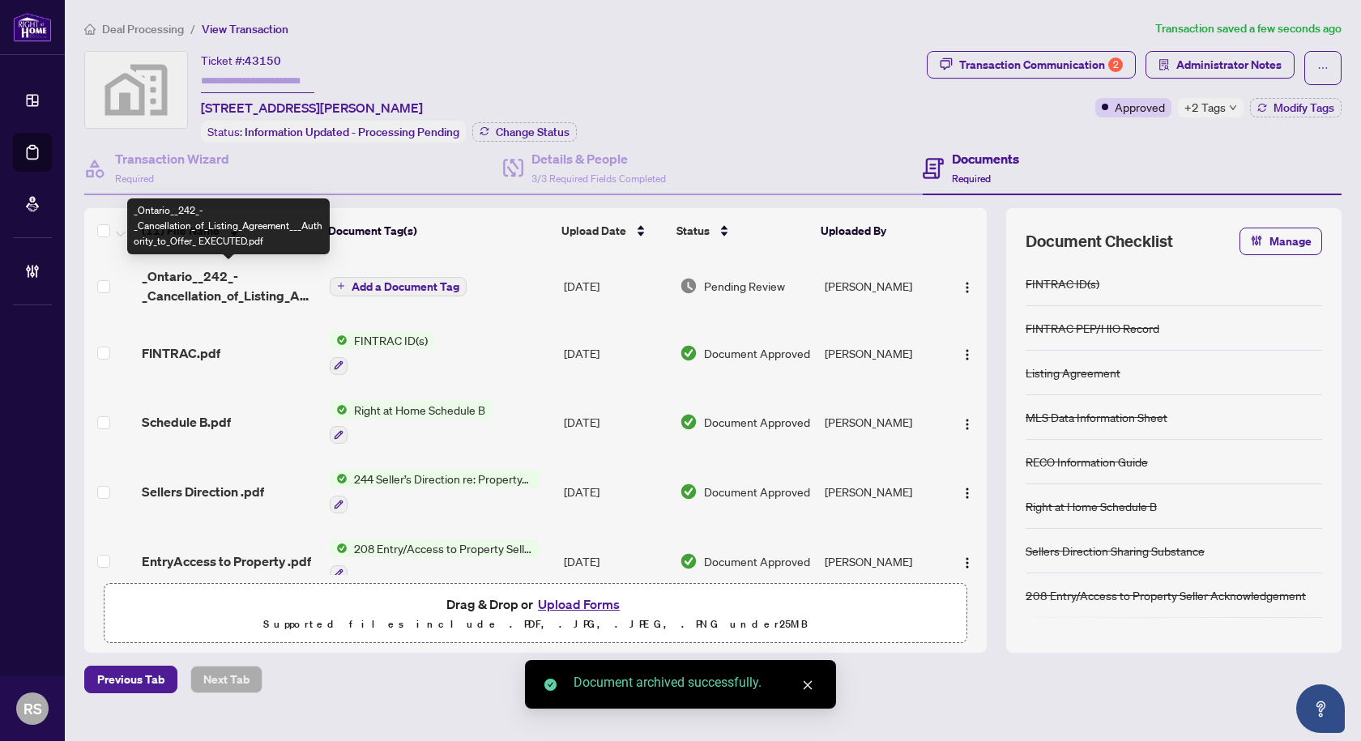
click at [220, 291] on span "_Ontario__242_-_Cancellation_of_Listing_Agreement___Authority_to_Offer_ EXECUTE…" at bounding box center [229, 285] width 174 height 39
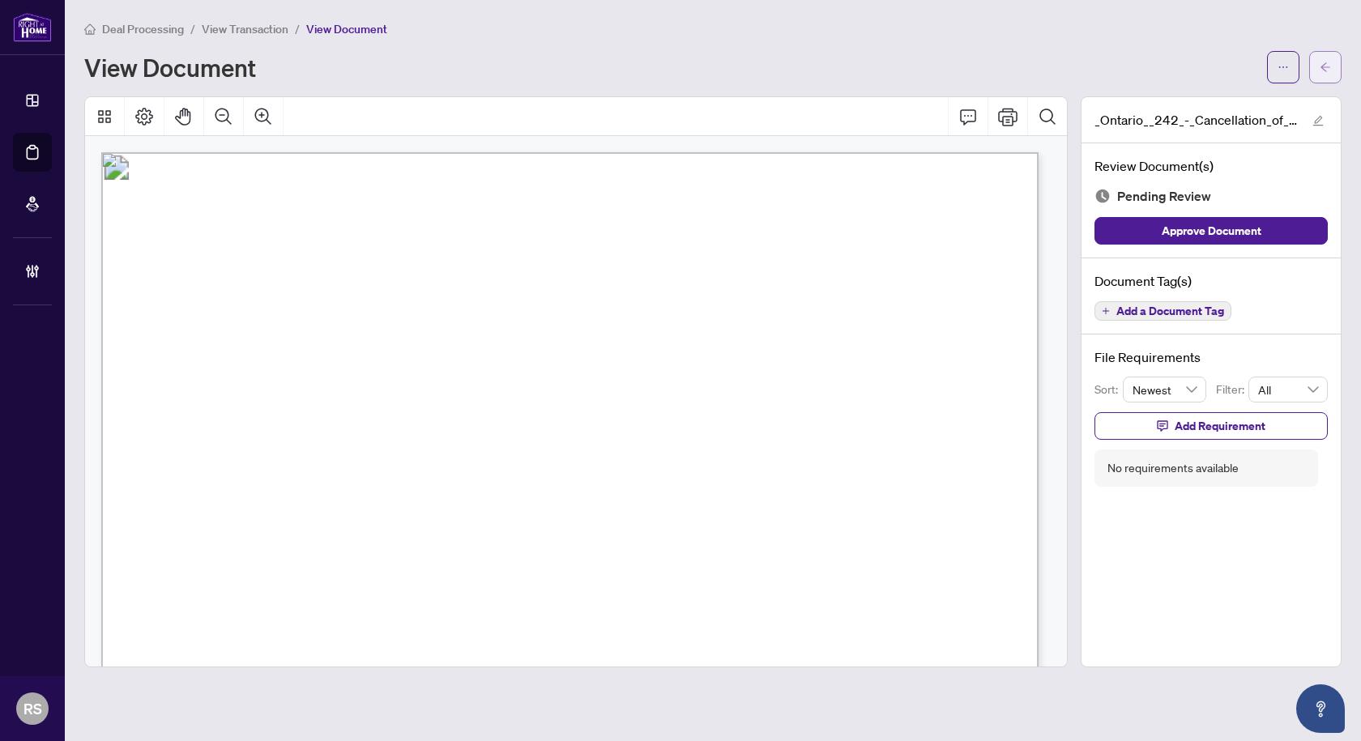
click at [1320, 69] on icon "arrow-left" at bounding box center [1325, 67] width 11 height 11
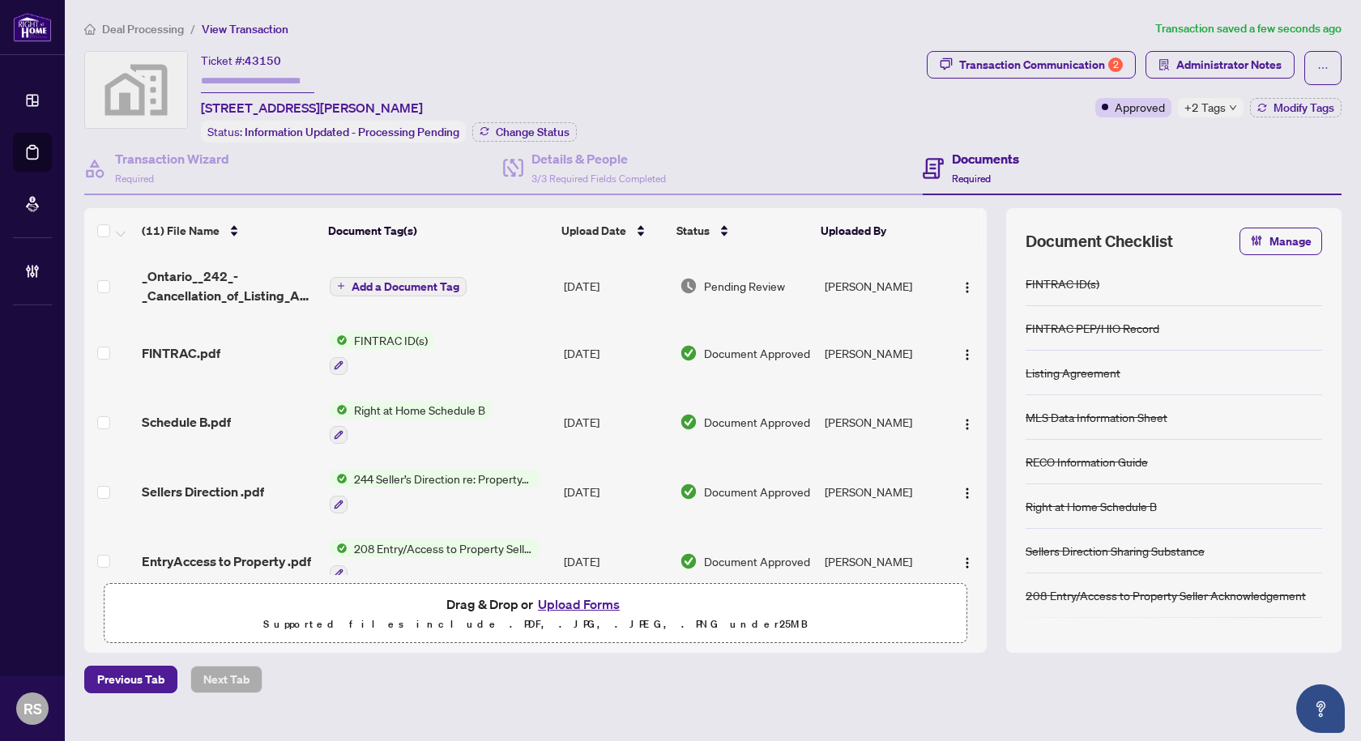
click at [405, 291] on span "Add a Document Tag" at bounding box center [406, 286] width 108 height 11
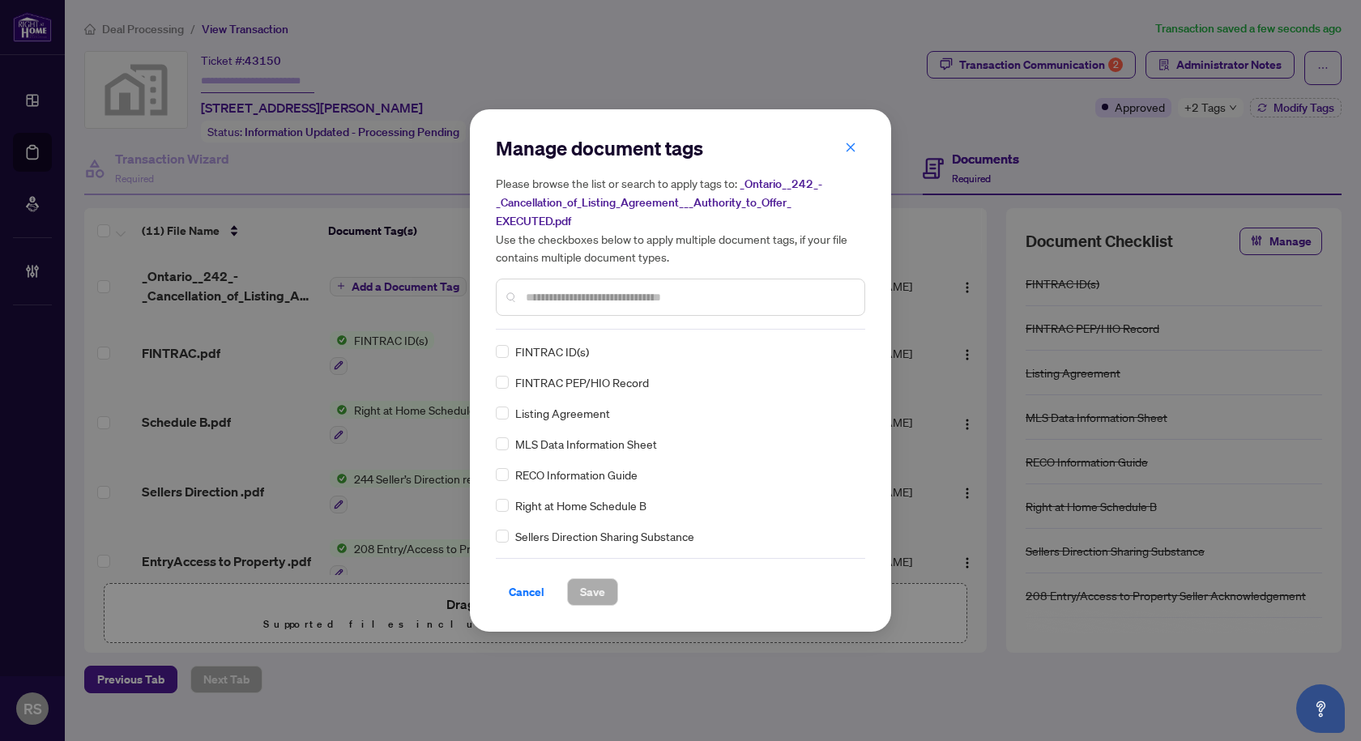
click at [616, 292] on input "text" at bounding box center [689, 297] width 326 height 18
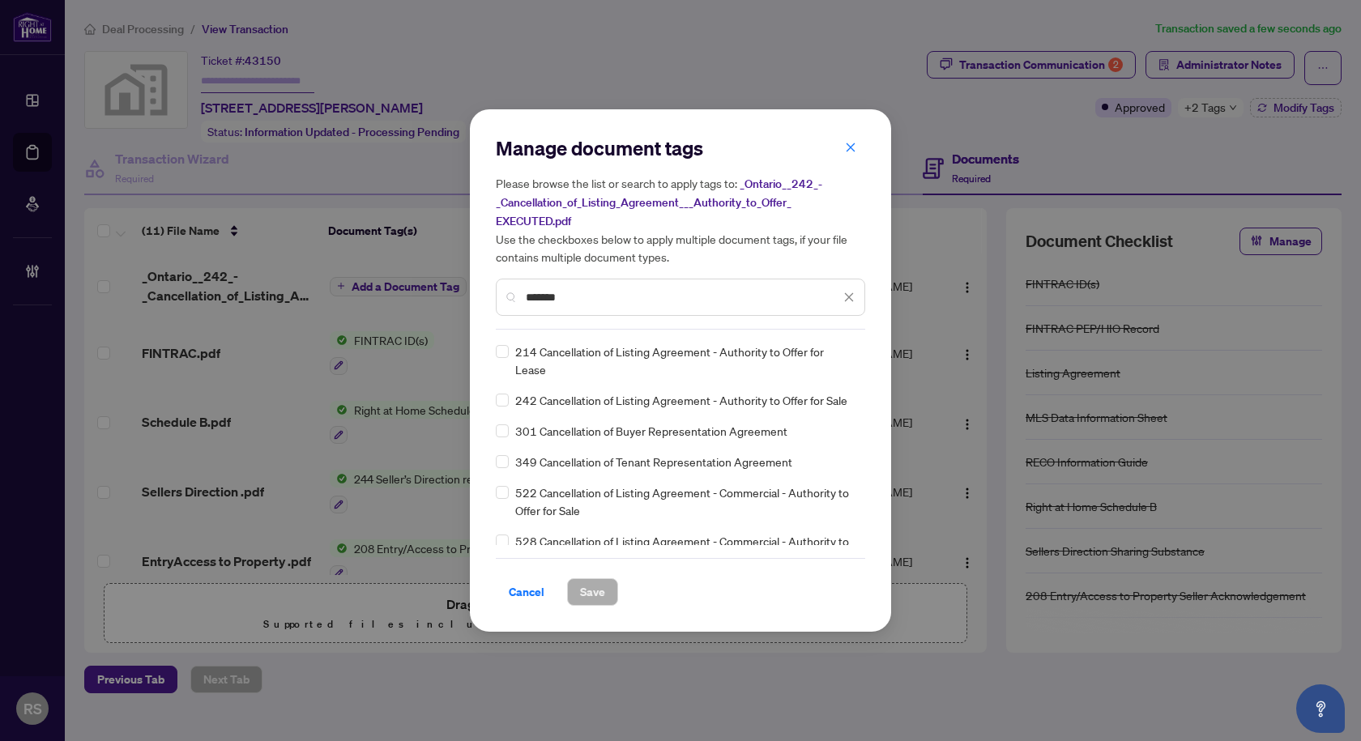
type input "*******"
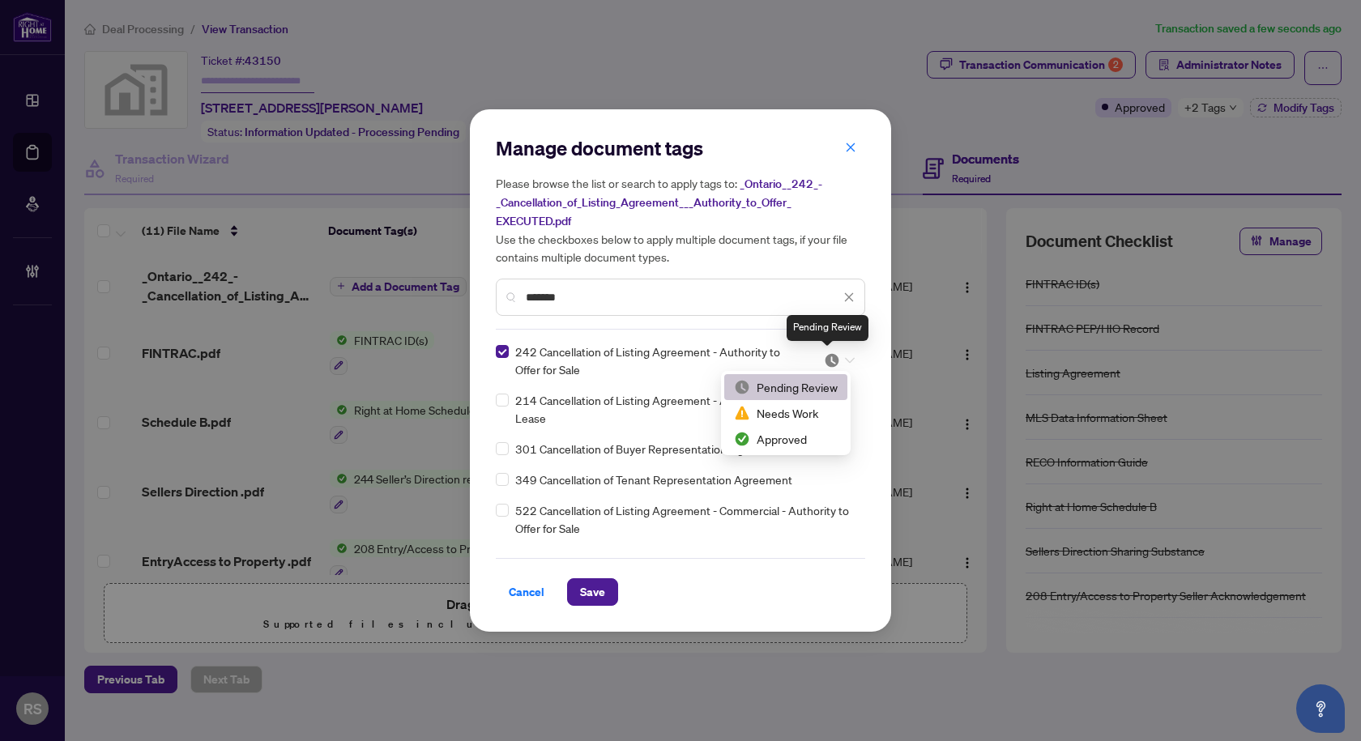
click at [831, 358] on img at bounding box center [832, 360] width 16 height 16
click at [783, 440] on div "Approved" at bounding box center [786, 439] width 104 height 18
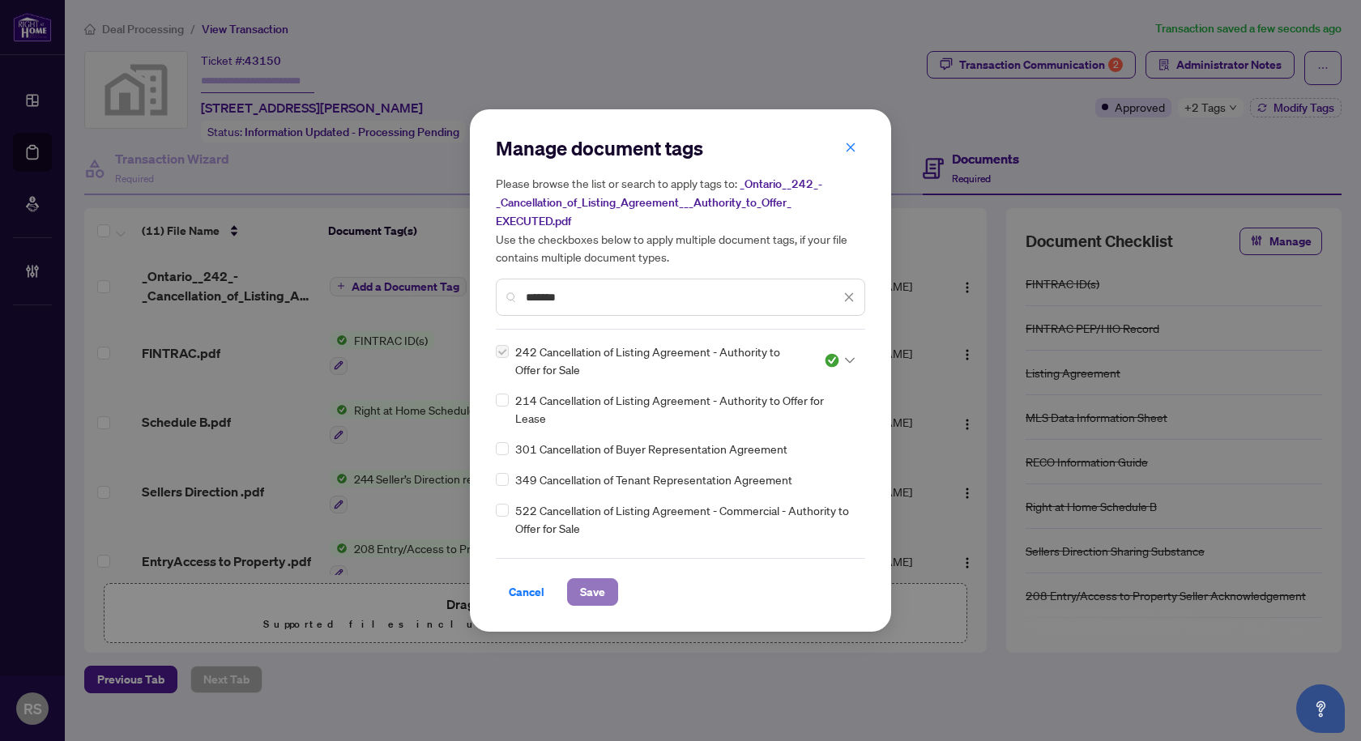
click at [597, 590] on span "Save" at bounding box center [592, 592] width 25 height 26
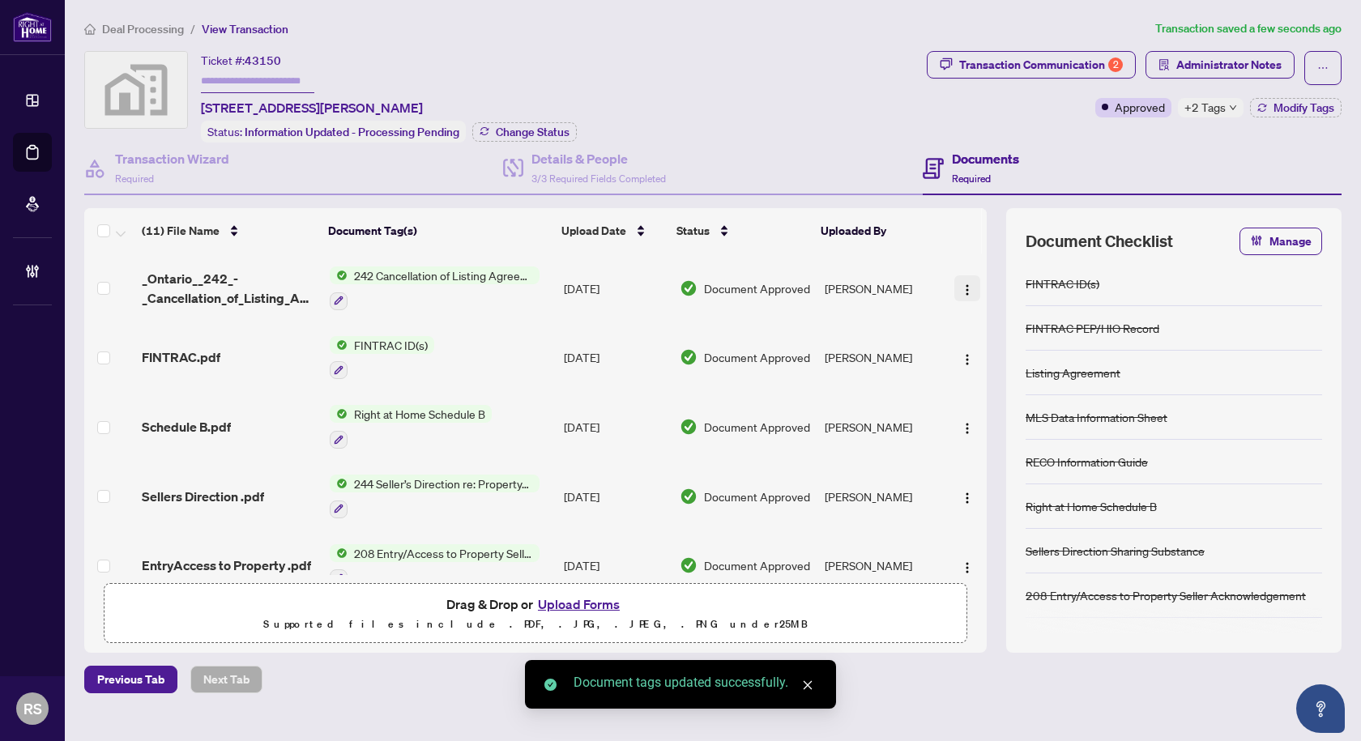
click at [961, 288] on img "button" at bounding box center [967, 290] width 13 height 13
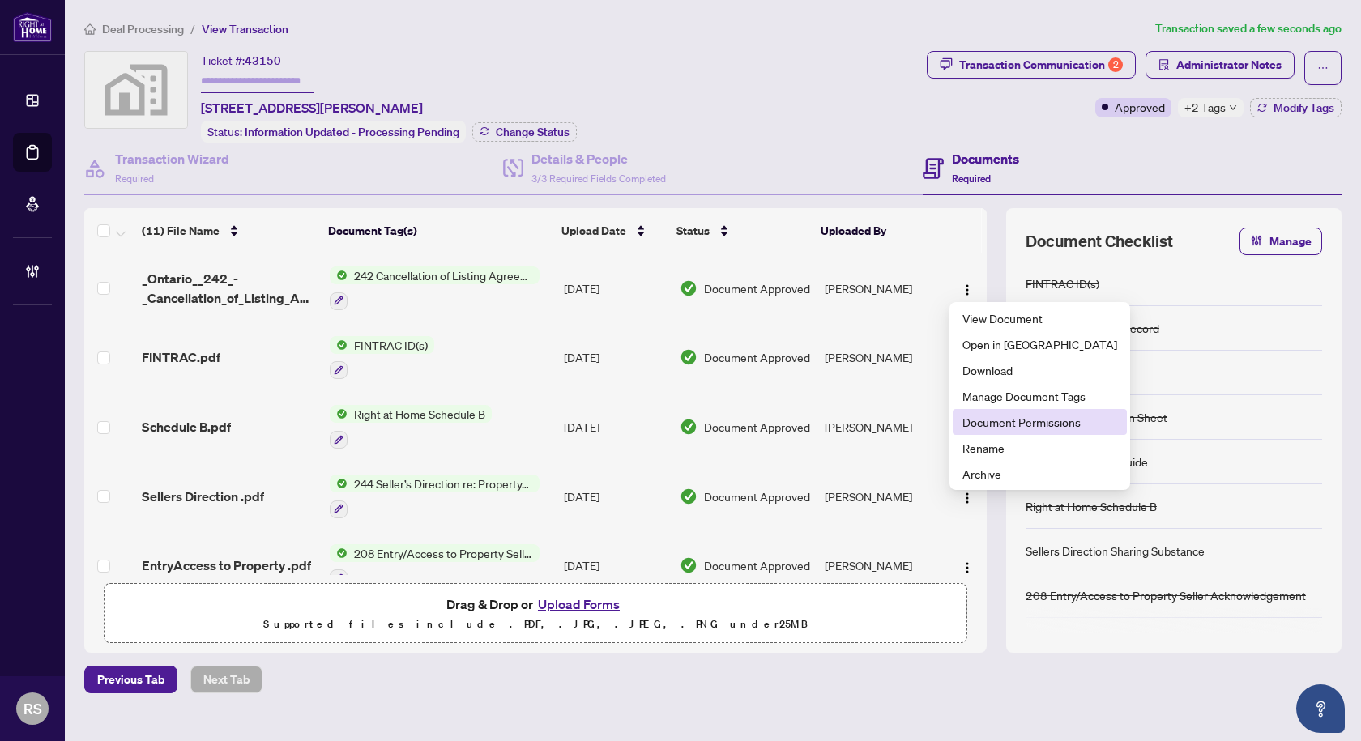
click at [982, 423] on span "Document Permissions" at bounding box center [1039, 422] width 155 height 18
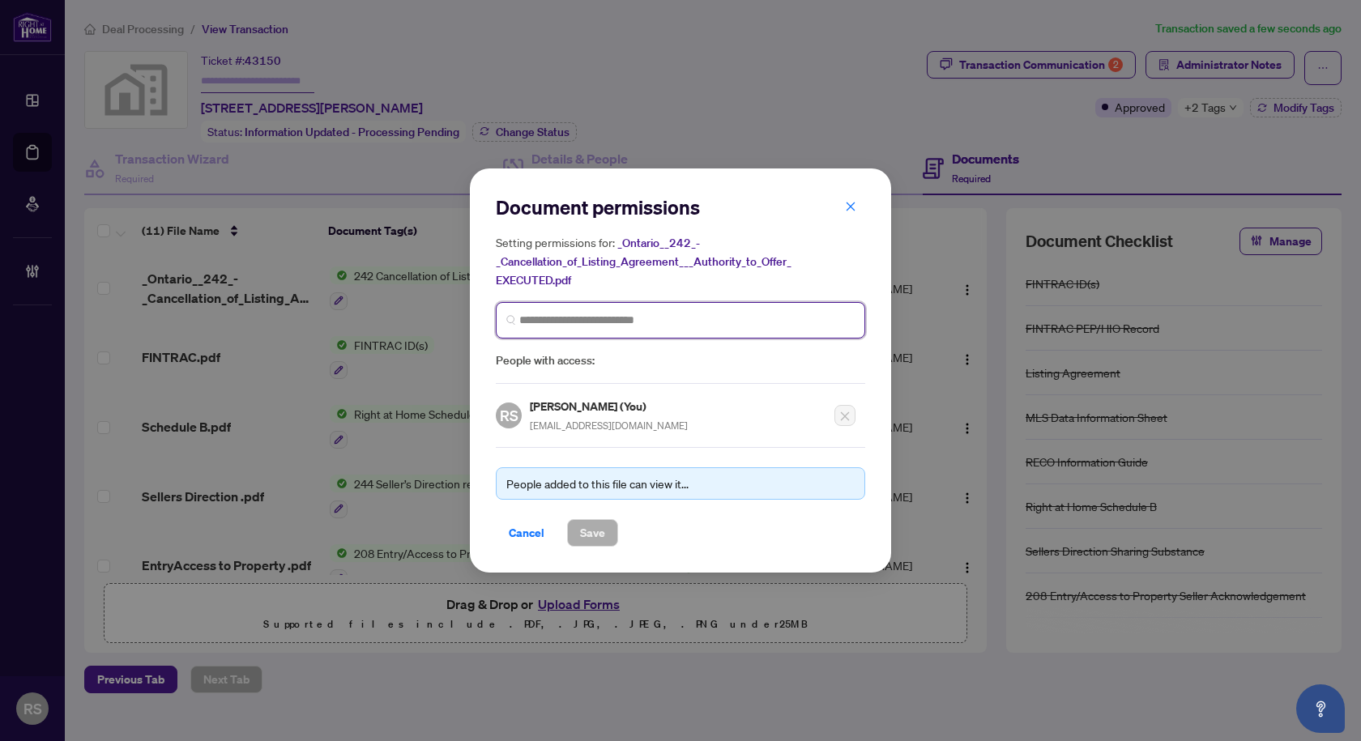
click at [562, 312] on input "search" at bounding box center [686, 320] width 335 height 17
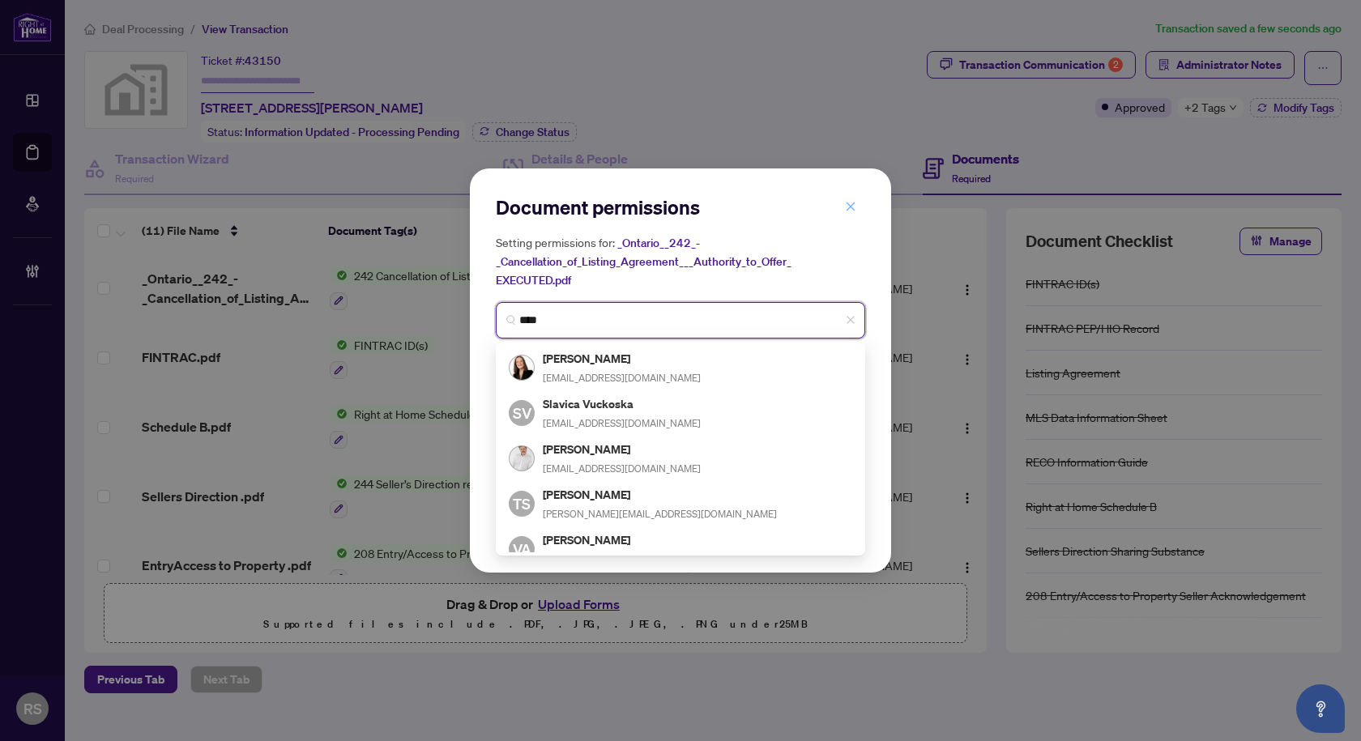
type input "****"
click at [856, 210] on button "button" at bounding box center [850, 207] width 32 height 28
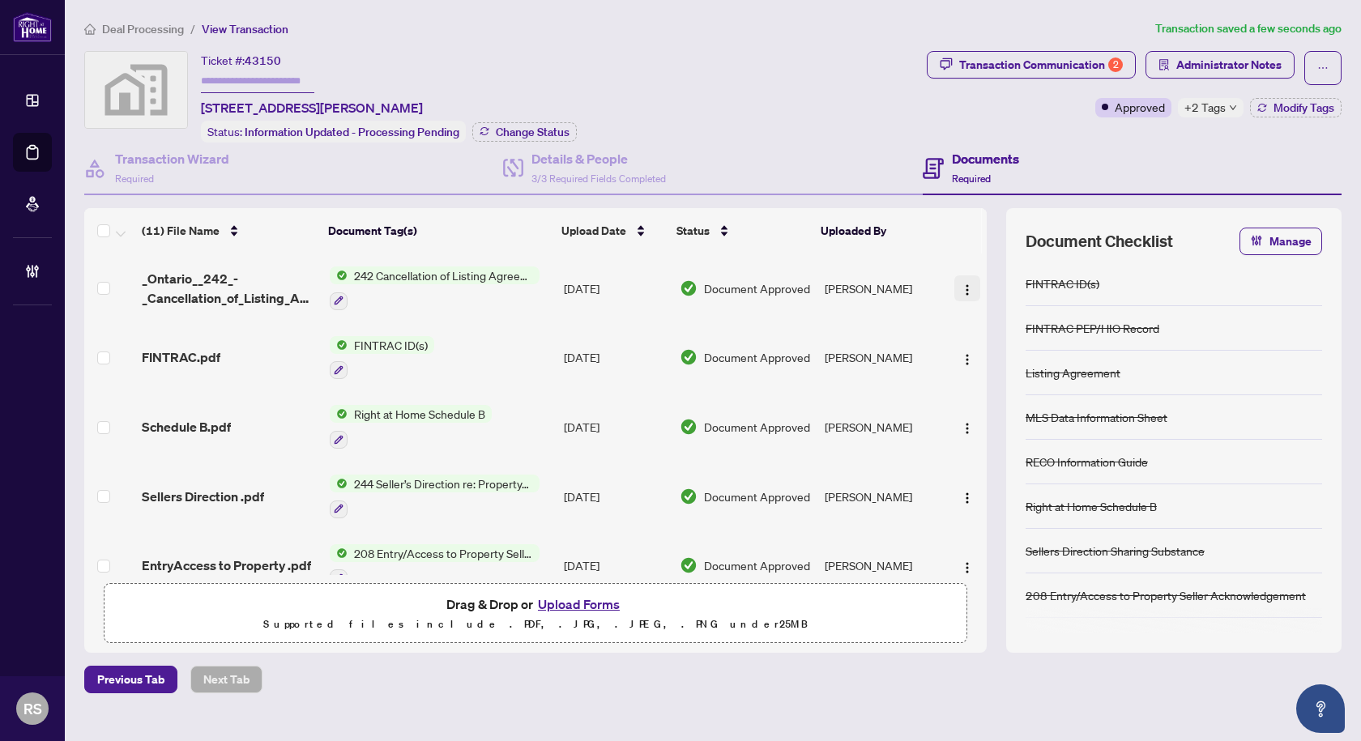
click at [961, 292] on img "button" at bounding box center [967, 290] width 13 height 13
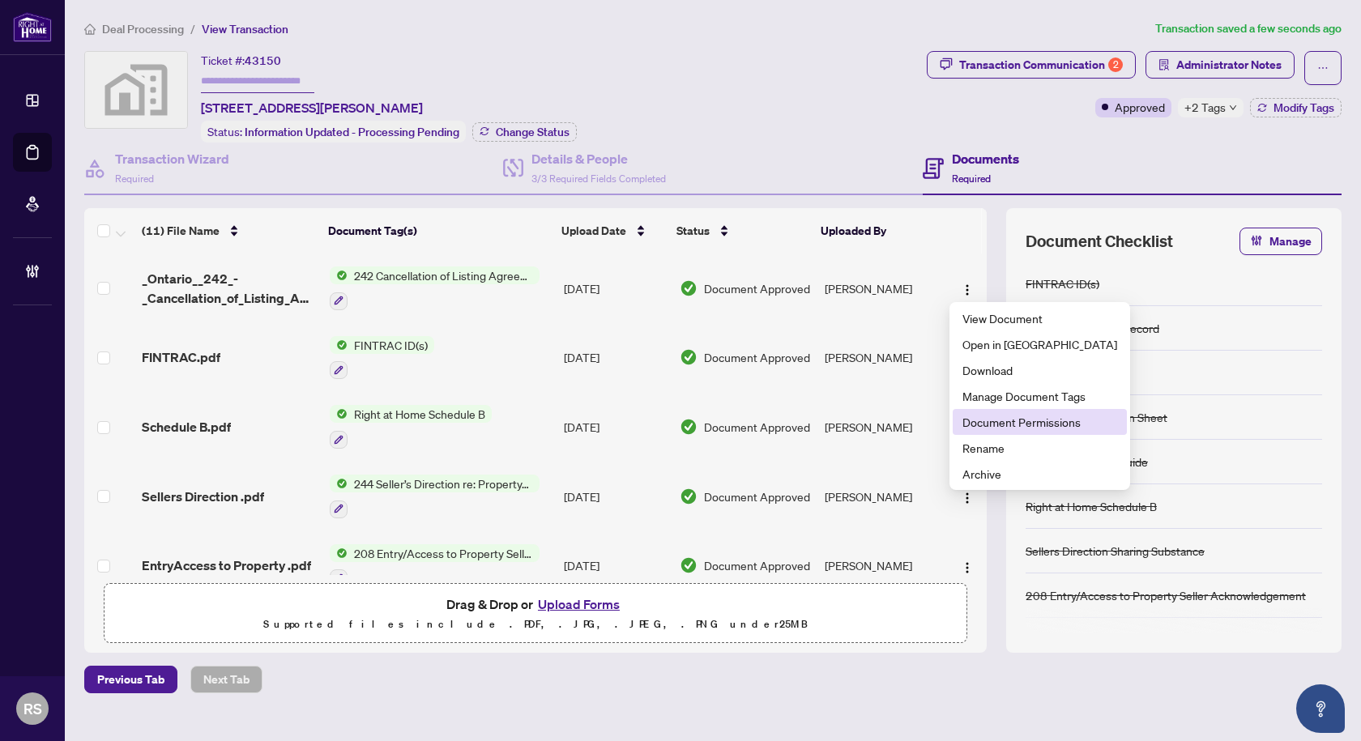
click at [1012, 424] on span "Document Permissions" at bounding box center [1039, 422] width 155 height 18
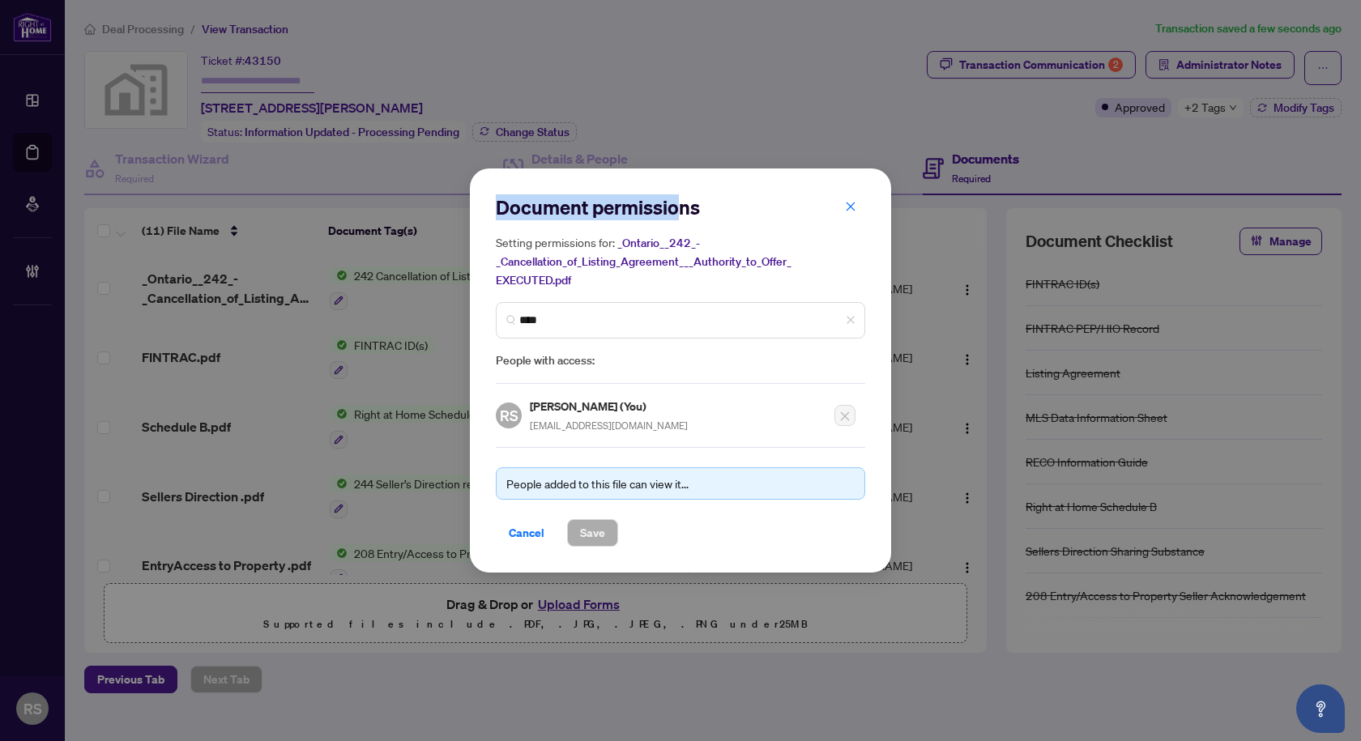
drag, startPoint x: 676, startPoint y: 180, endPoint x: 488, endPoint y: 177, distance: 187.1
click at [488, 177] on div "Document permissions Setting permissions for: _Ontario__242_-_Cancellation_of_L…" at bounding box center [680, 370] width 421 height 404
click at [792, 181] on div "Document permissions Setting permissions for: _Ontario__242_-_Cancellation_of_L…" at bounding box center [680, 370] width 421 height 404
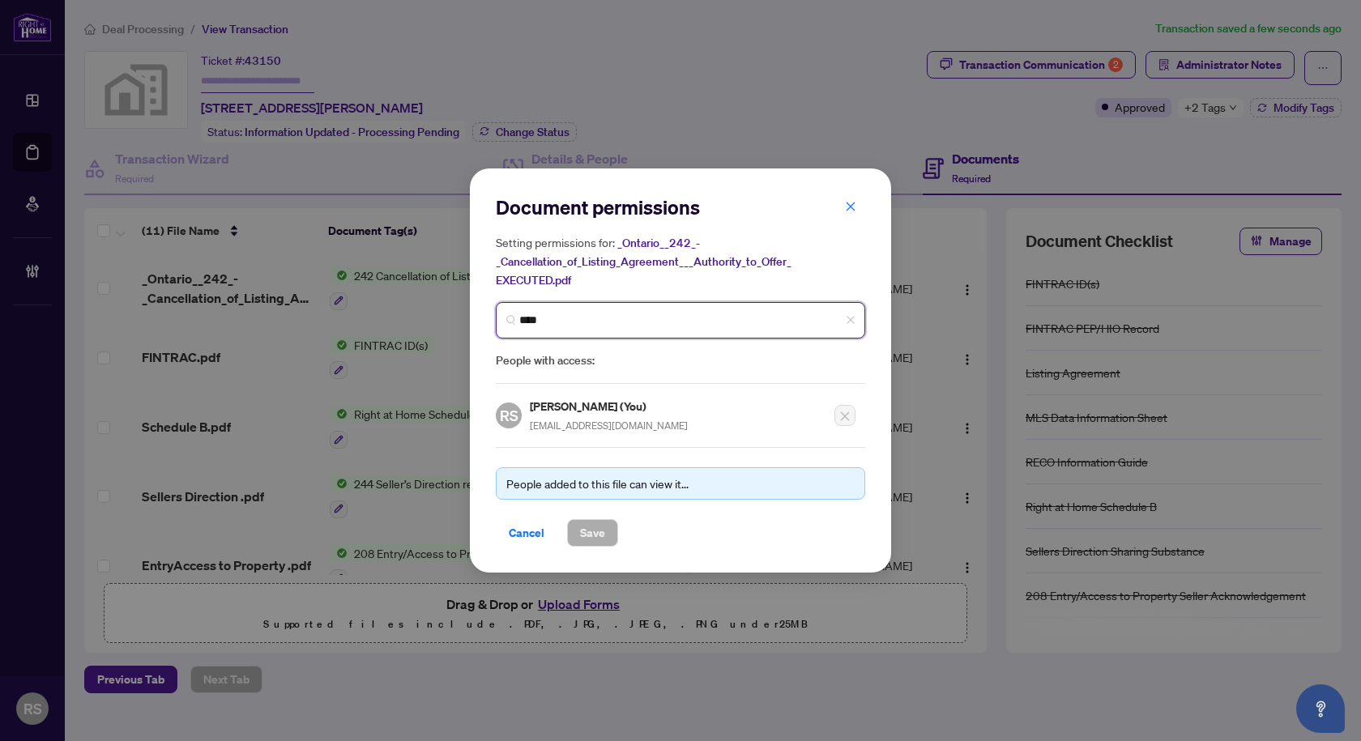
click at [586, 324] on input "****" at bounding box center [686, 320] width 335 height 17
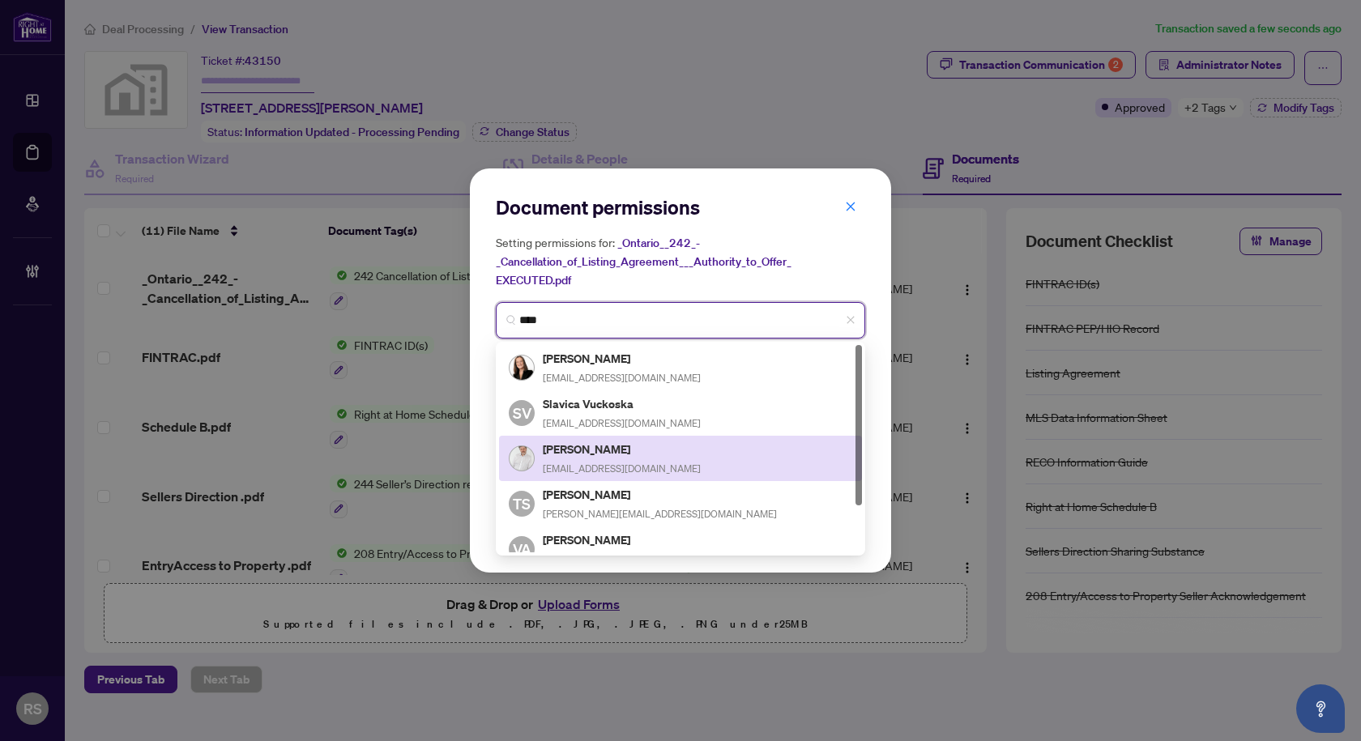
click at [597, 457] on div "[PERSON_NAME] [EMAIL_ADDRESS][DOMAIN_NAME]" at bounding box center [622, 458] width 158 height 37
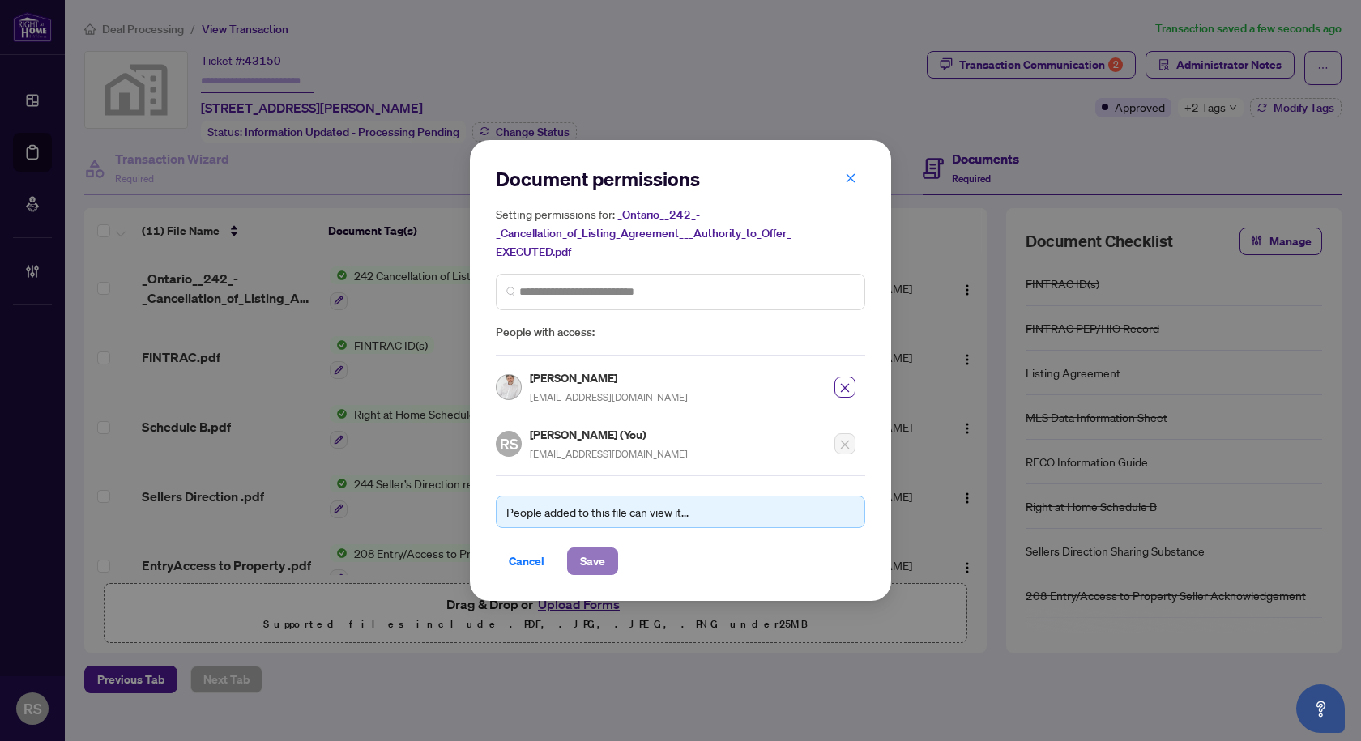
click at [592, 561] on span "Save" at bounding box center [592, 561] width 25 height 26
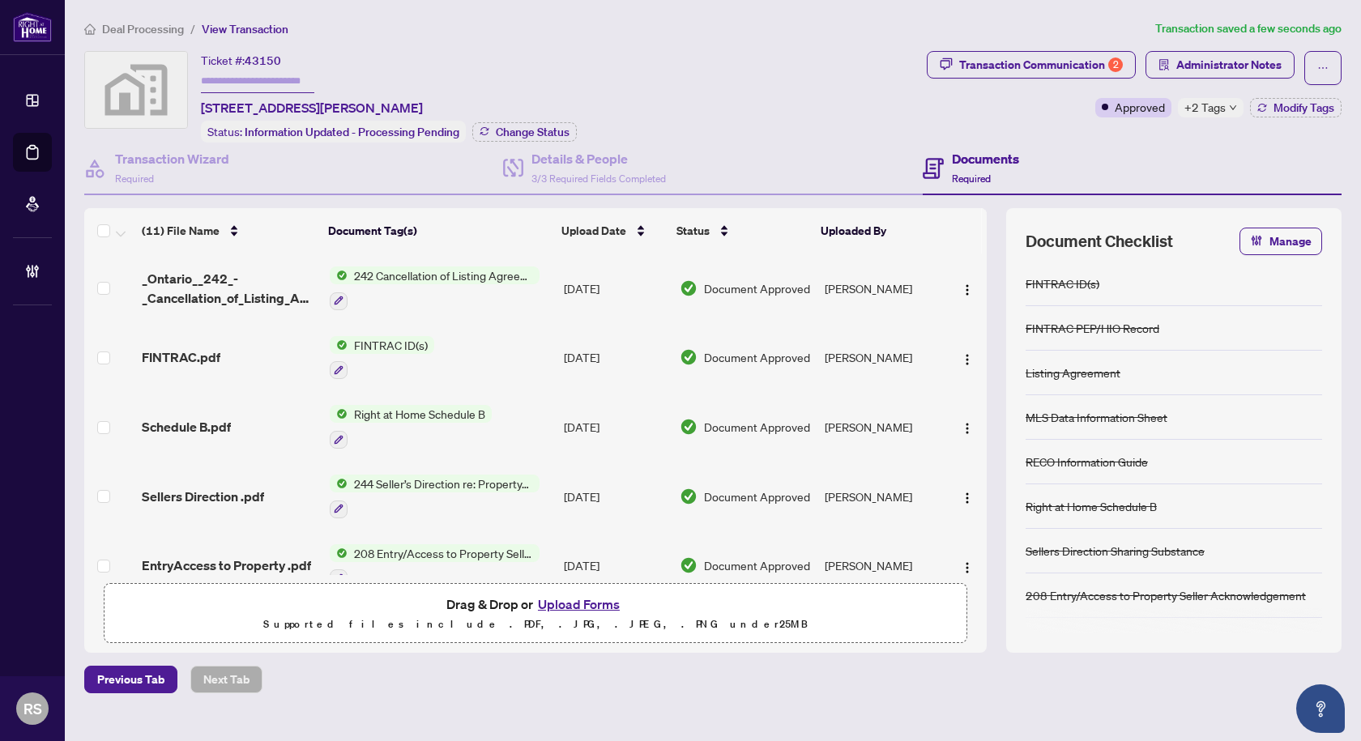
click at [147, 29] on span "Deal Processing" at bounding box center [143, 29] width 82 height 15
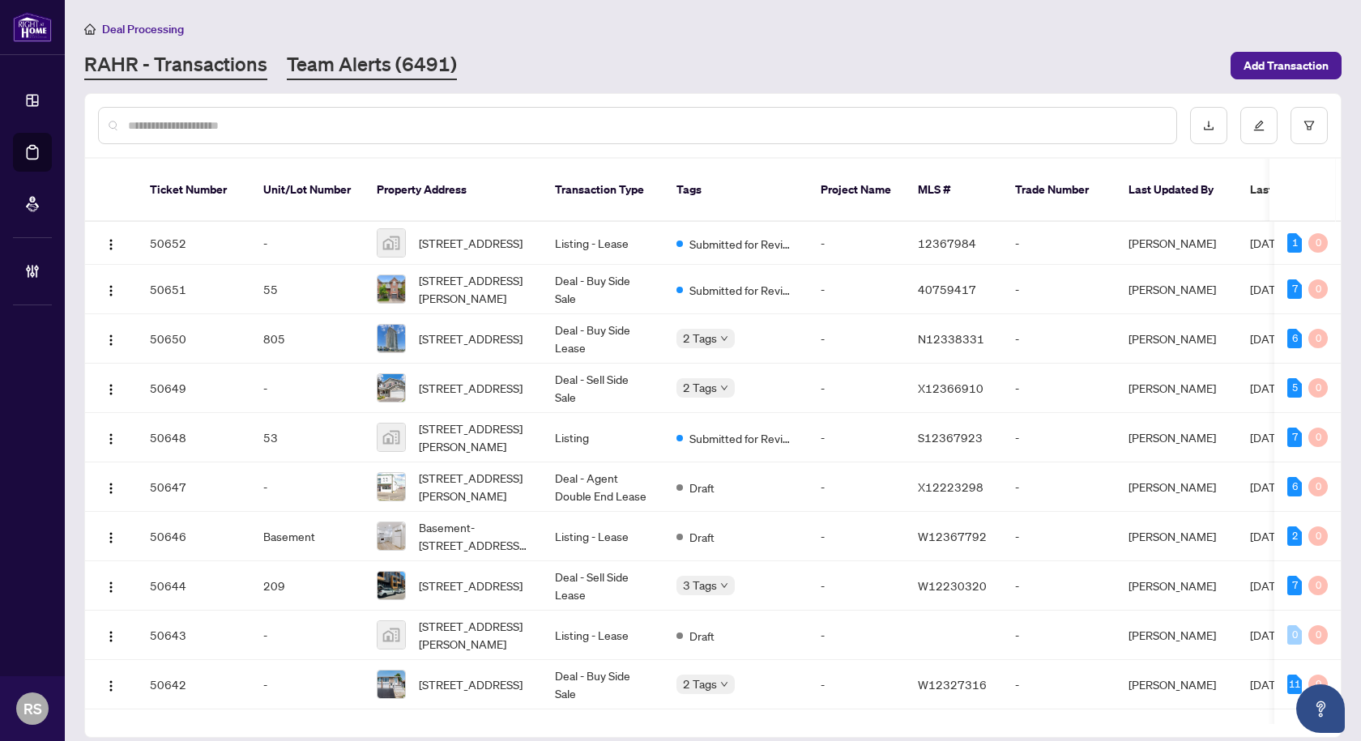
click at [341, 69] on link "Team Alerts (6491)" at bounding box center [372, 65] width 170 height 29
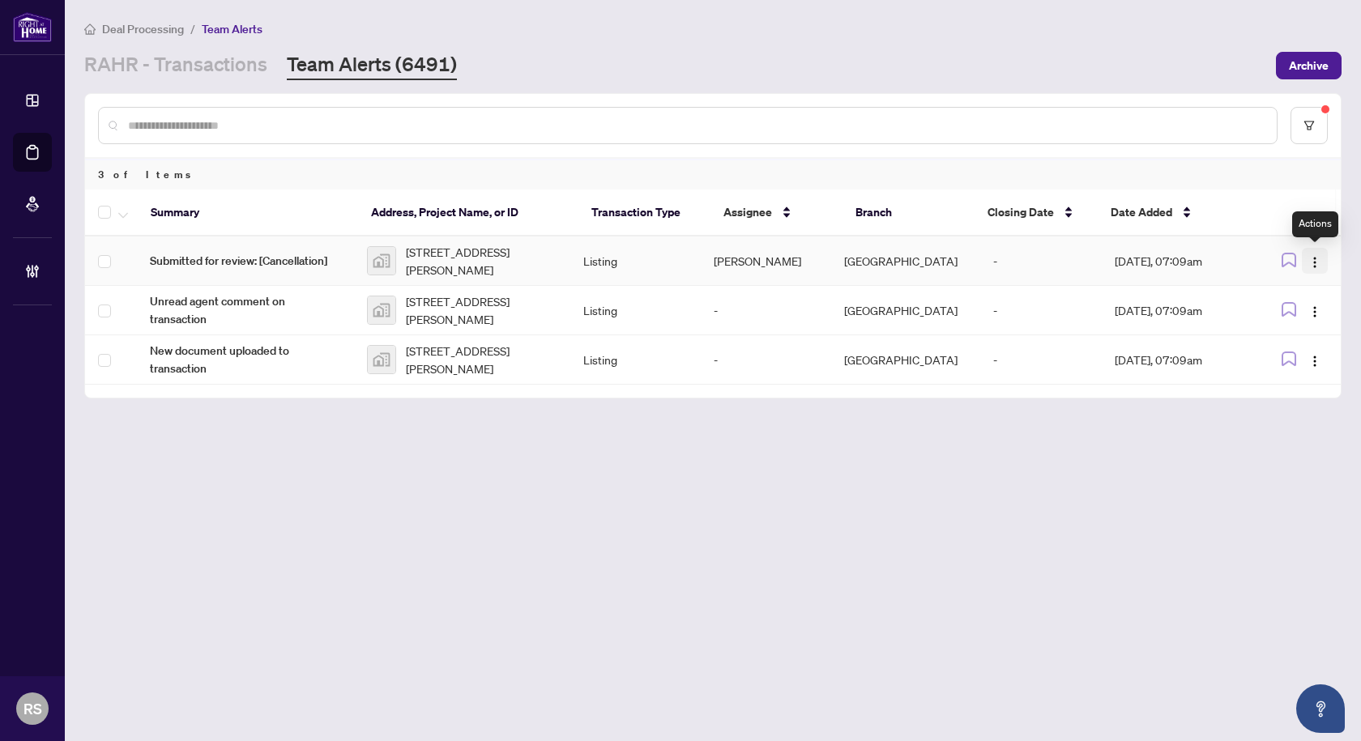
click at [1313, 267] on img "button" at bounding box center [1314, 262] width 13 height 13
click at [1267, 344] on span "Complete Item" at bounding box center [1273, 344] width 83 height 18
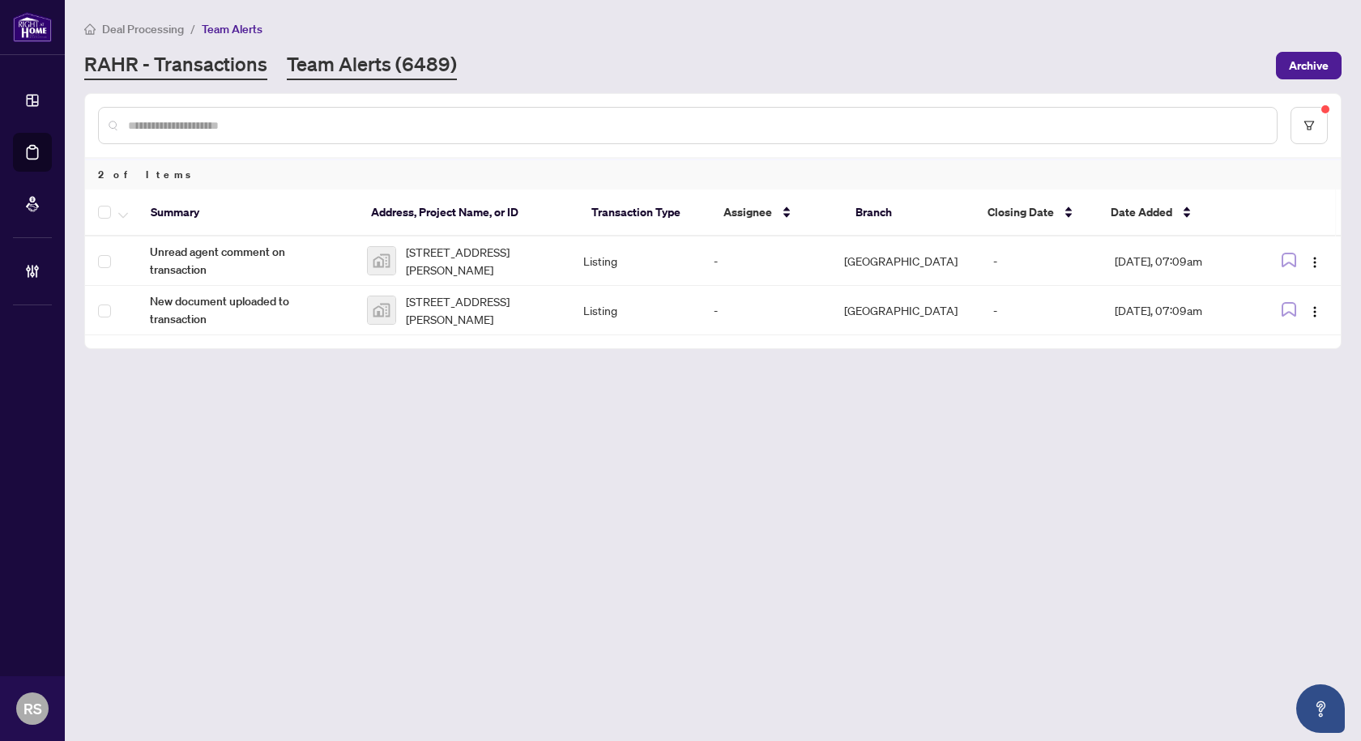
click at [160, 66] on link "RAHR - Transactions" at bounding box center [175, 65] width 183 height 29
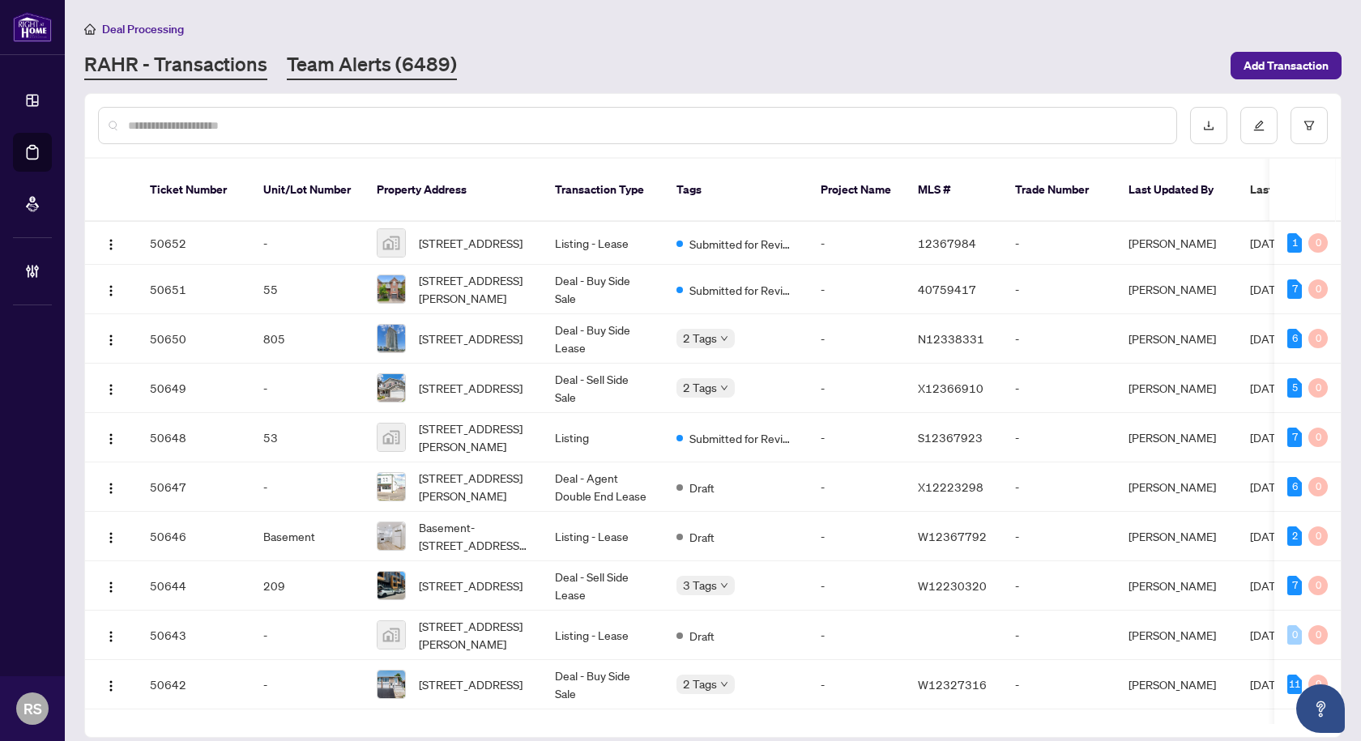
click at [378, 71] on link "Team Alerts (6489)" at bounding box center [372, 65] width 170 height 29
